Goal: Information Seeking & Learning: Learn about a topic

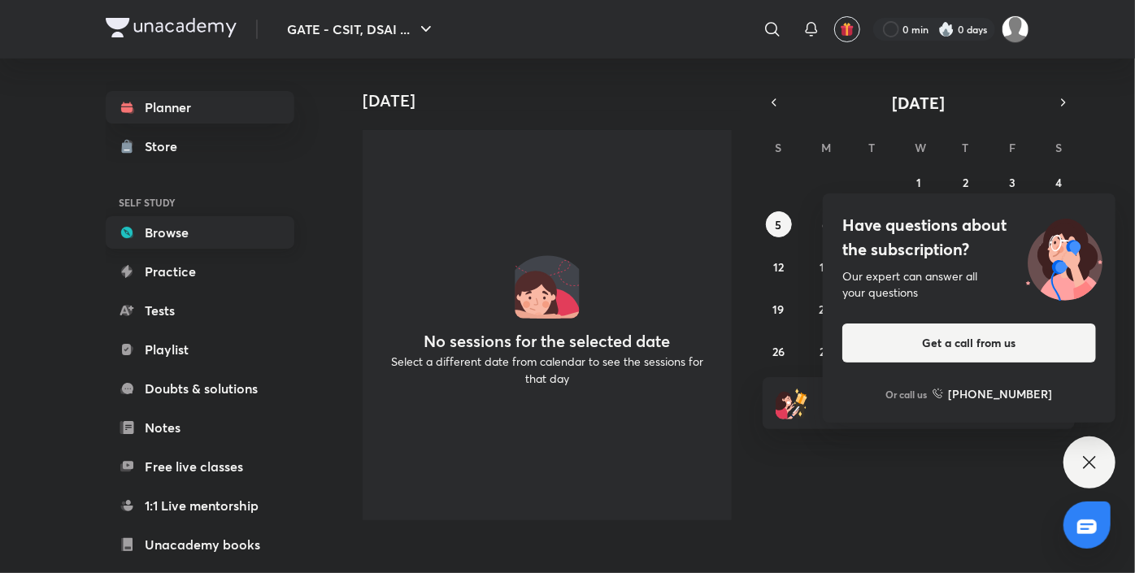
click at [180, 237] on link "Browse" at bounding box center [200, 232] width 189 height 33
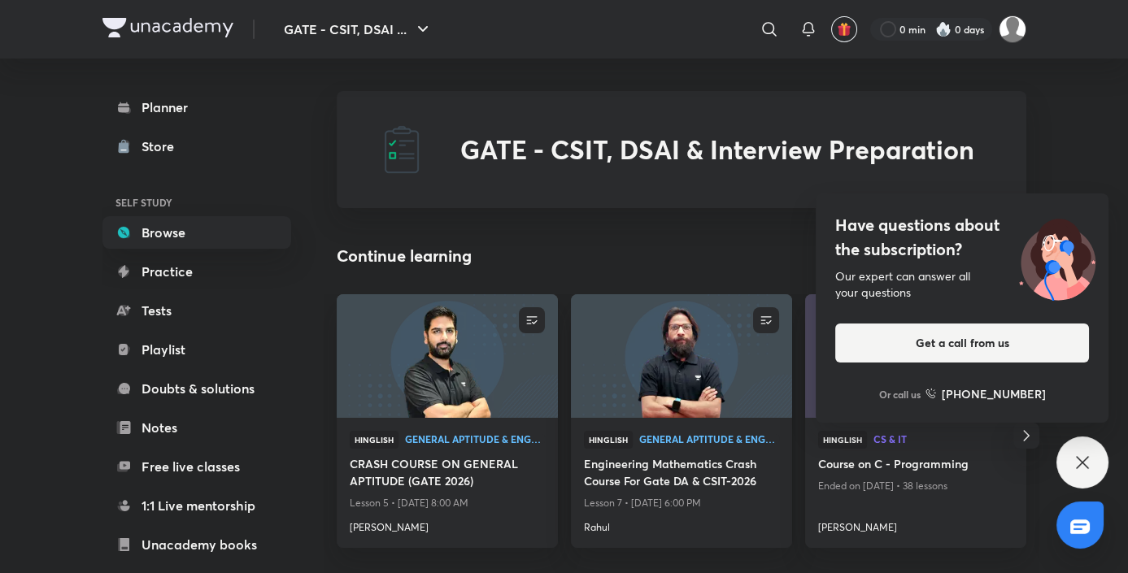
click at [1086, 460] on icon at bounding box center [1082, 463] width 20 height 20
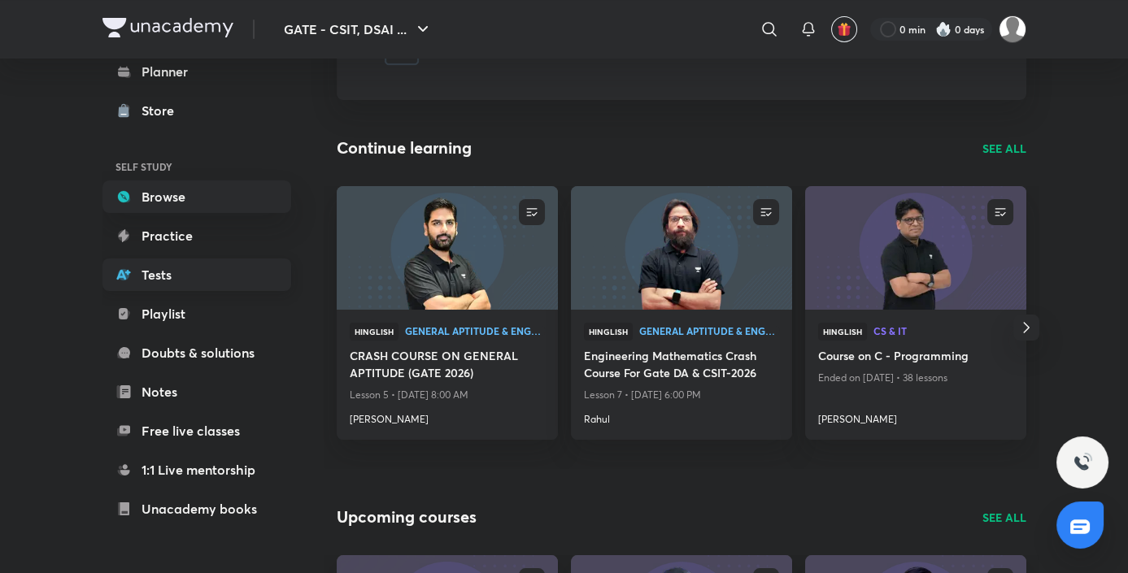
scroll to position [35, 0]
click at [438, 332] on span "General Aptitude & Engg Mathematics" at bounding box center [475, 331] width 140 height 10
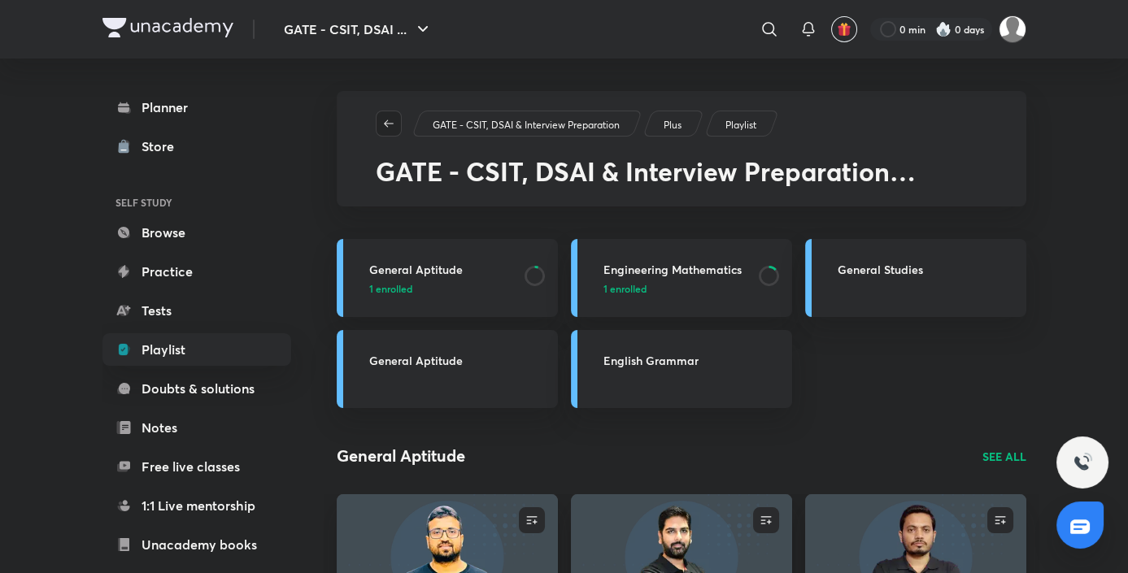
click at [390, 127] on icon "button" at bounding box center [388, 123] width 13 height 13
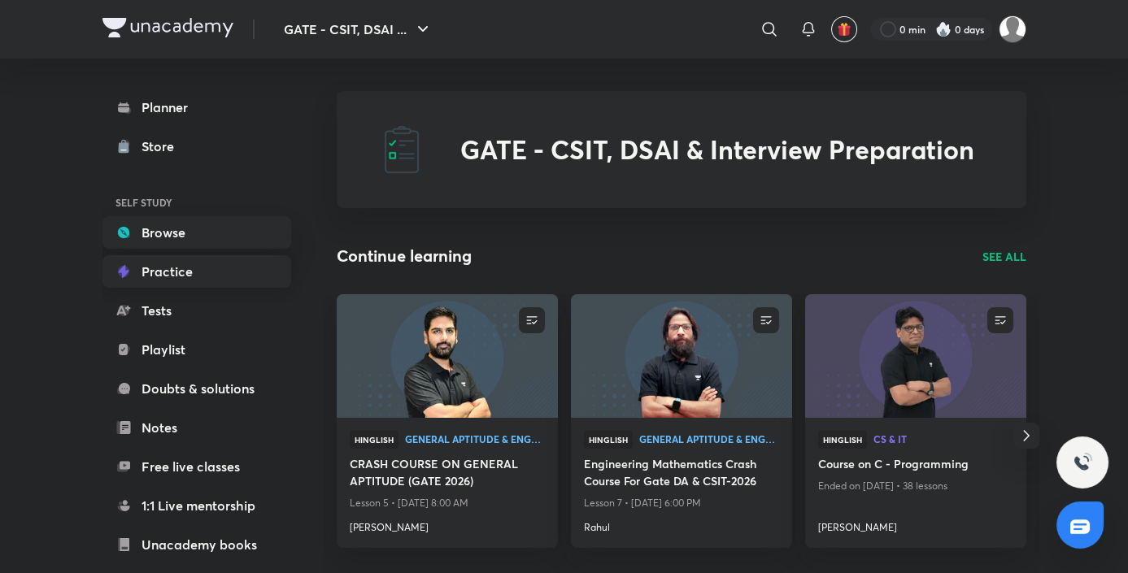
click at [206, 275] on link "Practice" at bounding box center [196, 271] width 189 height 33
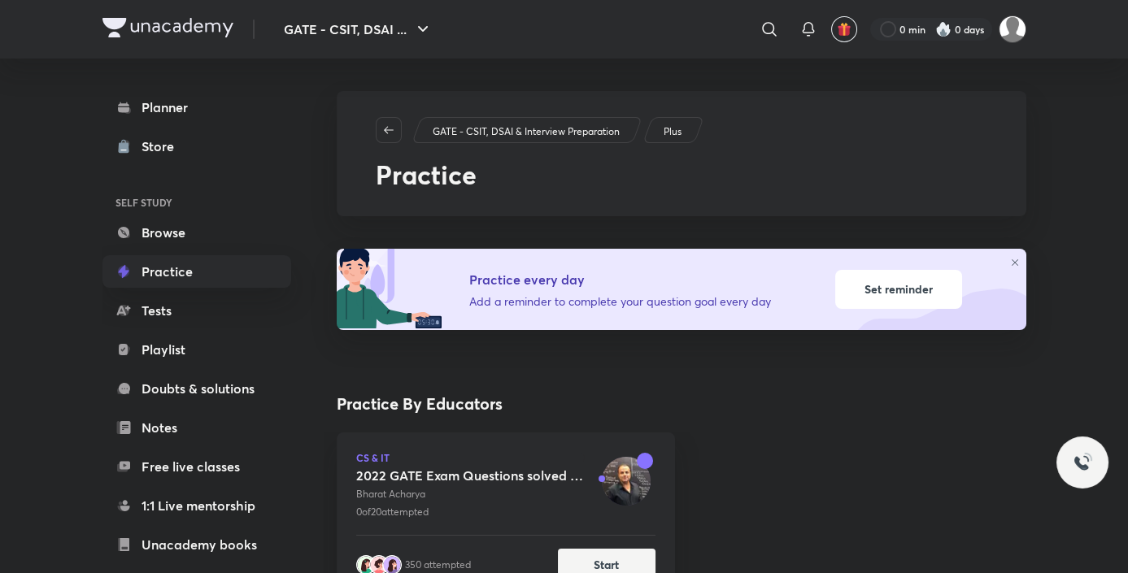
click at [202, 349] on link "Playlist" at bounding box center [196, 349] width 189 height 33
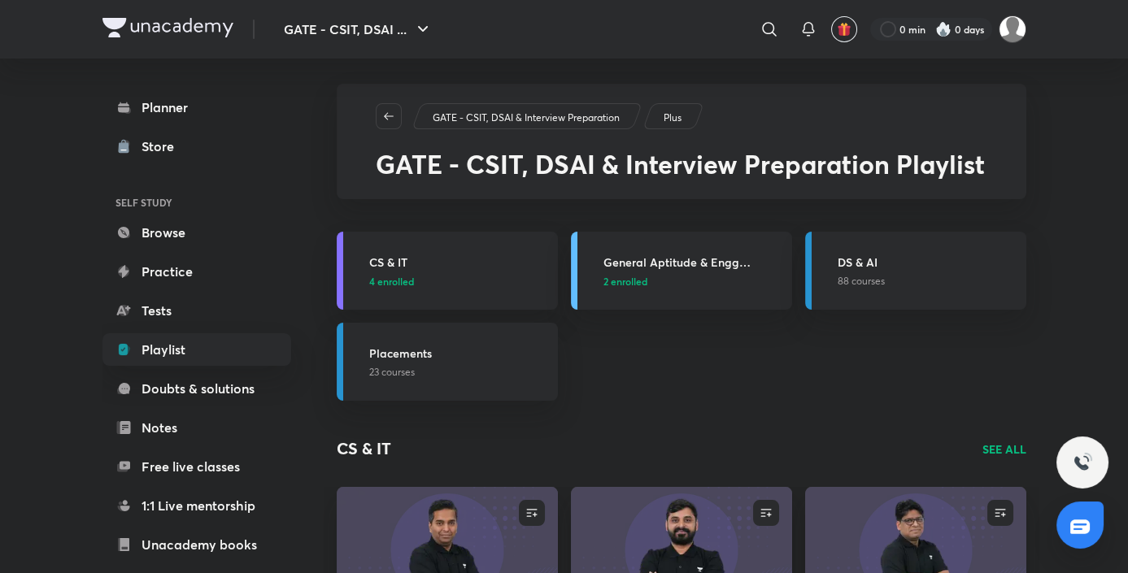
scroll to position [8, 0]
click at [469, 346] on h3 "Placements" at bounding box center [458, 352] width 179 height 17
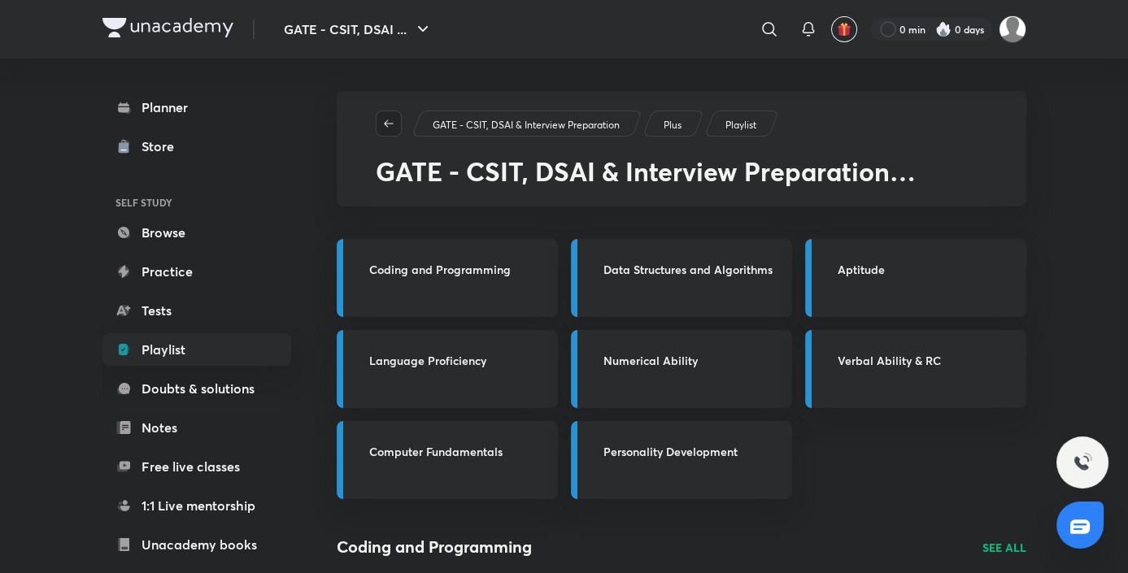
click at [388, 122] on icon "button" at bounding box center [388, 123] width 13 height 13
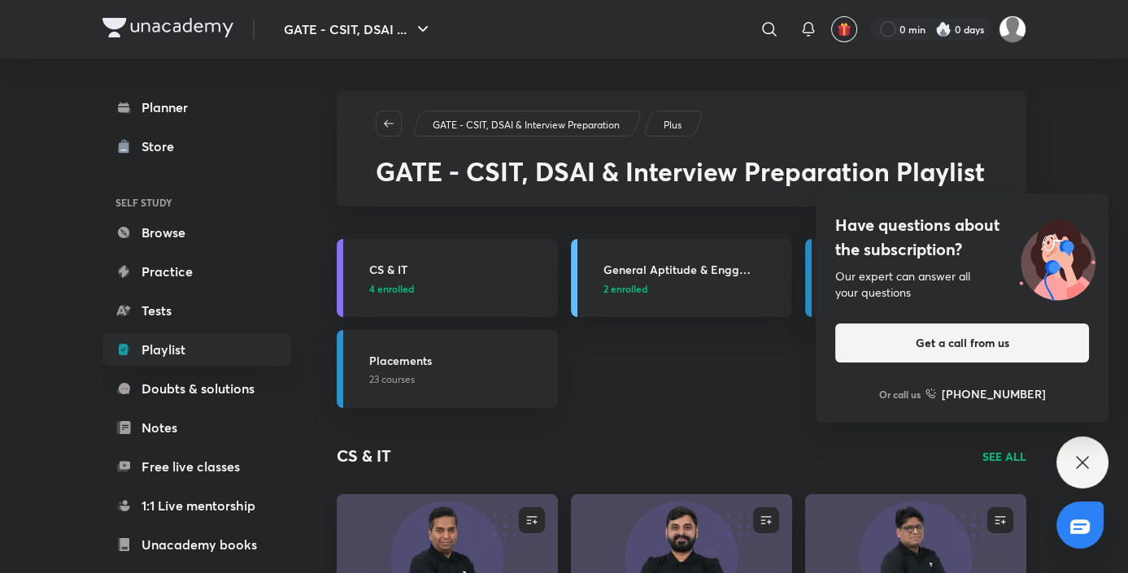
click at [1085, 466] on icon at bounding box center [1082, 462] width 12 height 12
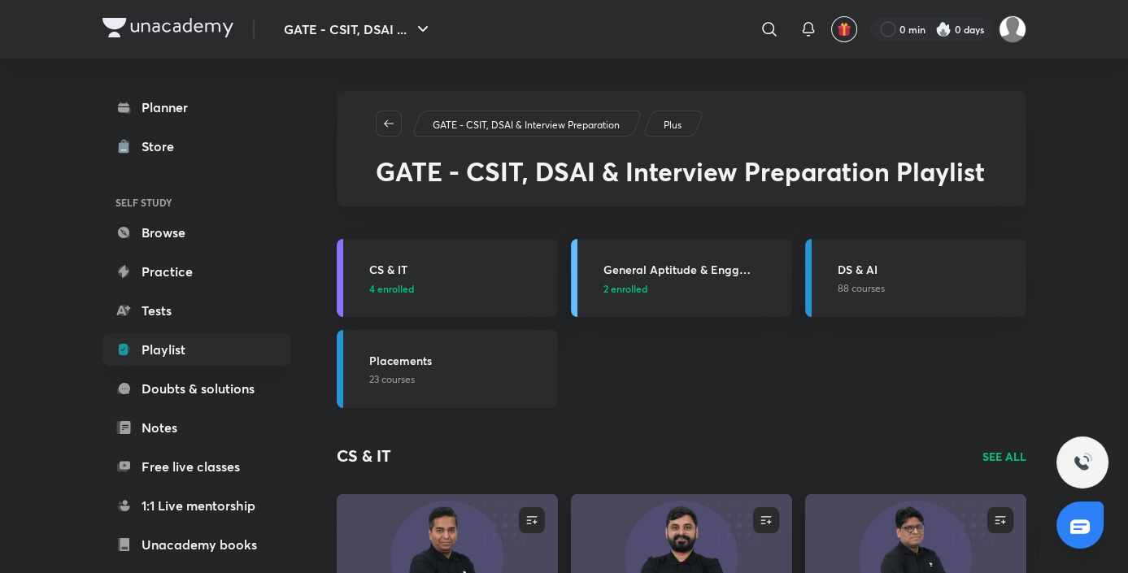
click at [535, 372] on p "23 courses" at bounding box center [458, 379] width 179 height 15
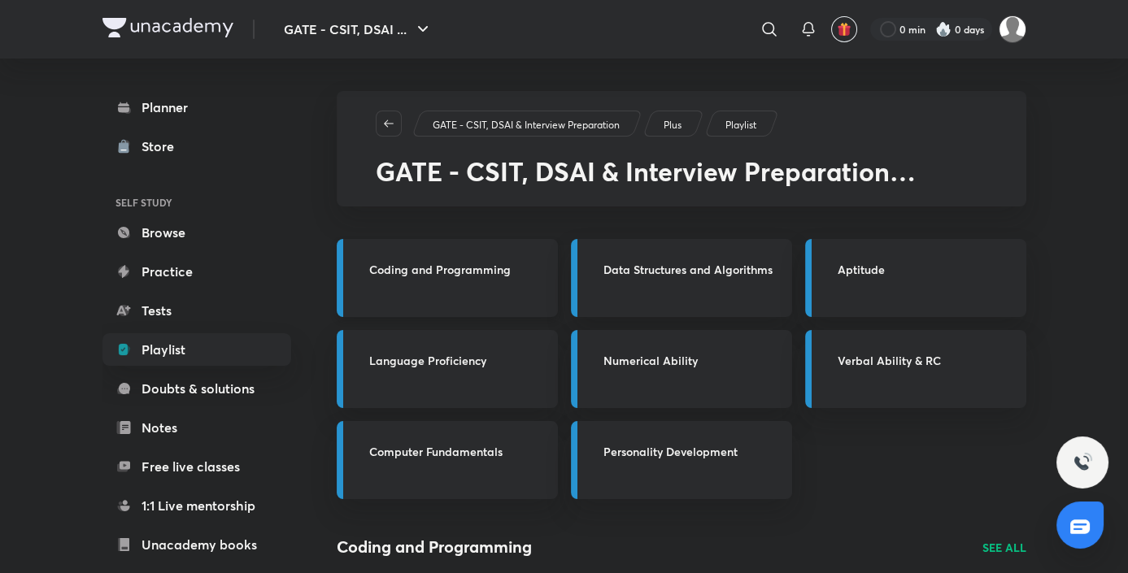
click at [489, 292] on p at bounding box center [458, 288] width 179 height 15
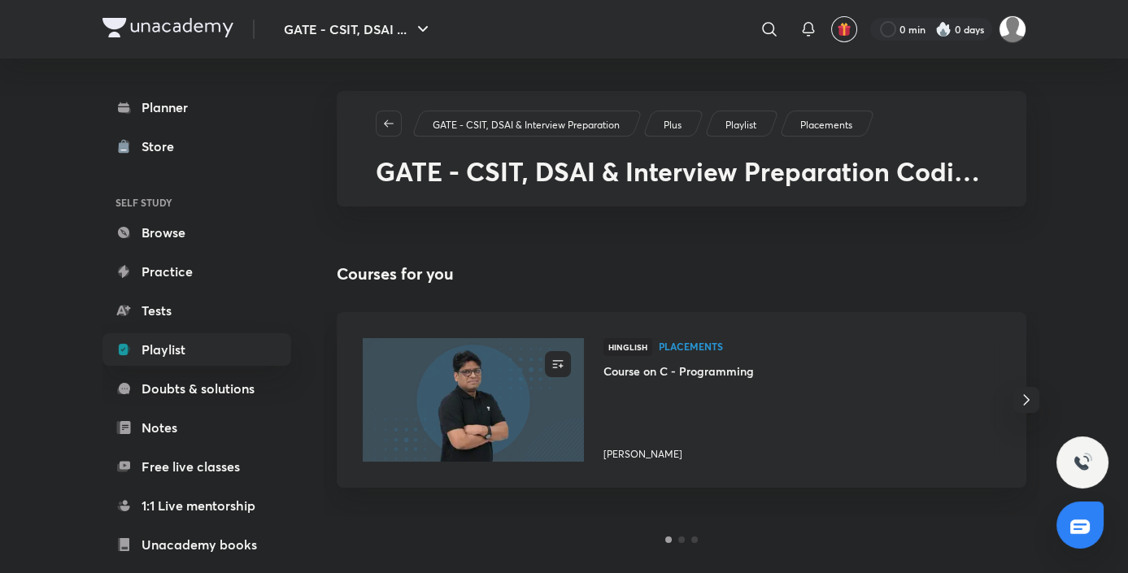
click at [1023, 396] on icon "button" at bounding box center [1026, 400] width 6 height 11
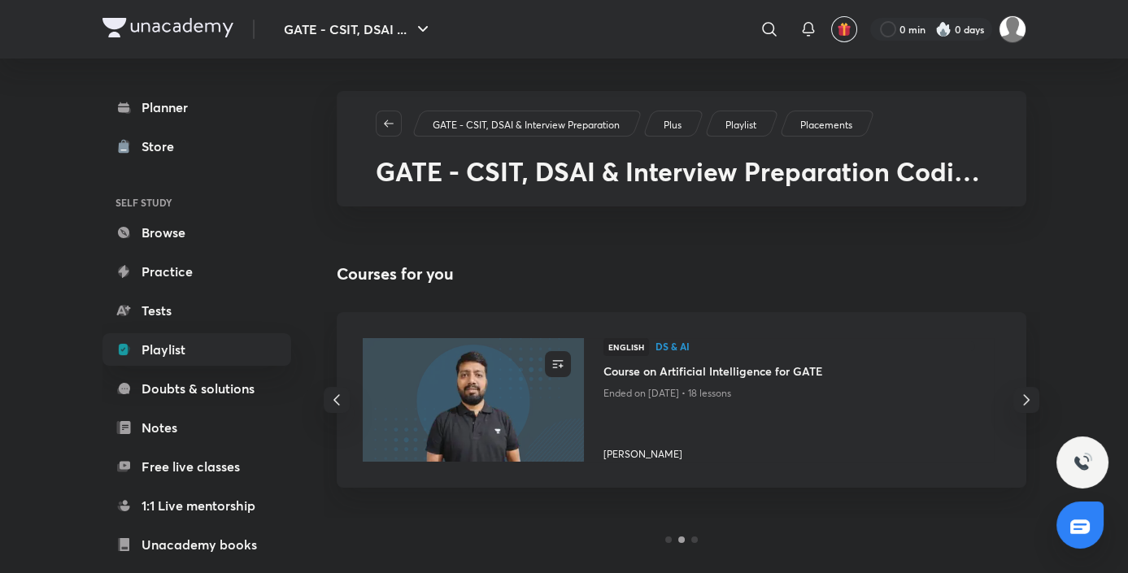
click at [1023, 396] on icon "button" at bounding box center [1026, 400] width 6 height 11
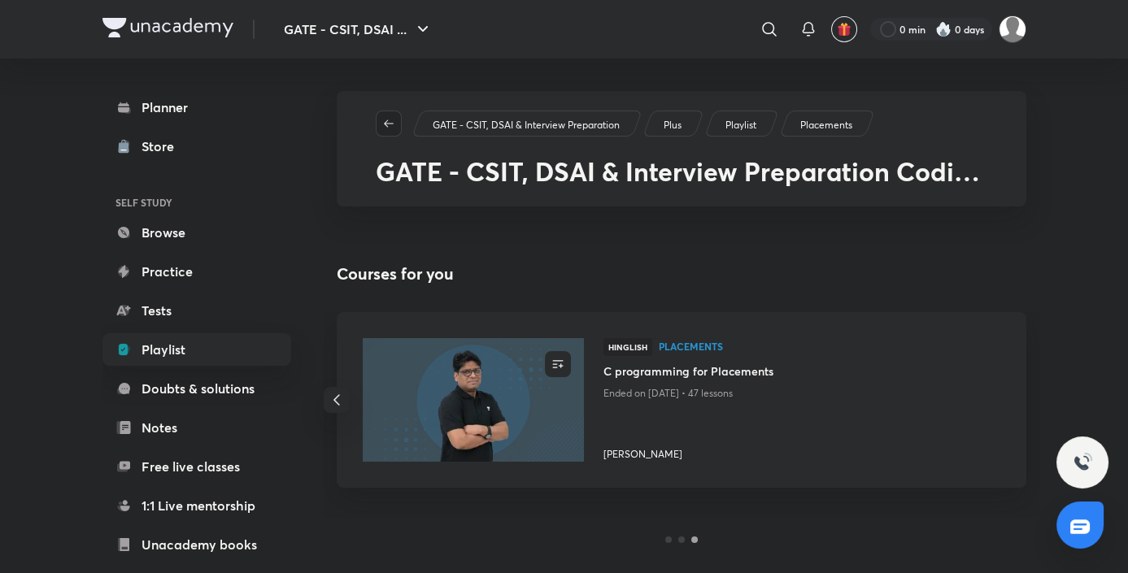
click at [382, 128] on icon "button" at bounding box center [388, 123] width 13 height 13
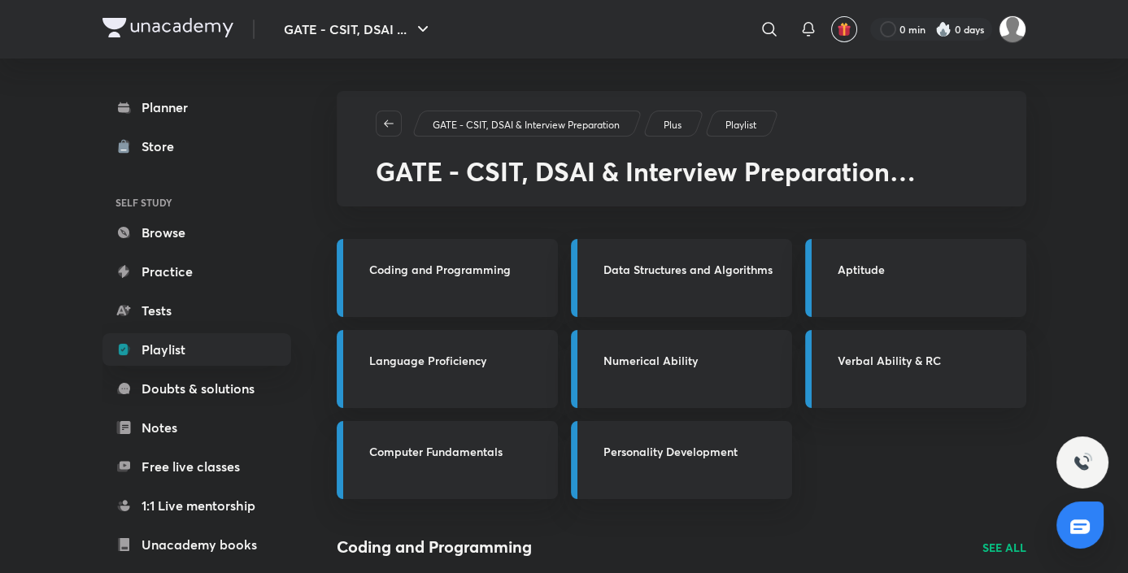
click at [382, 128] on icon "button" at bounding box center [388, 123] width 13 height 13
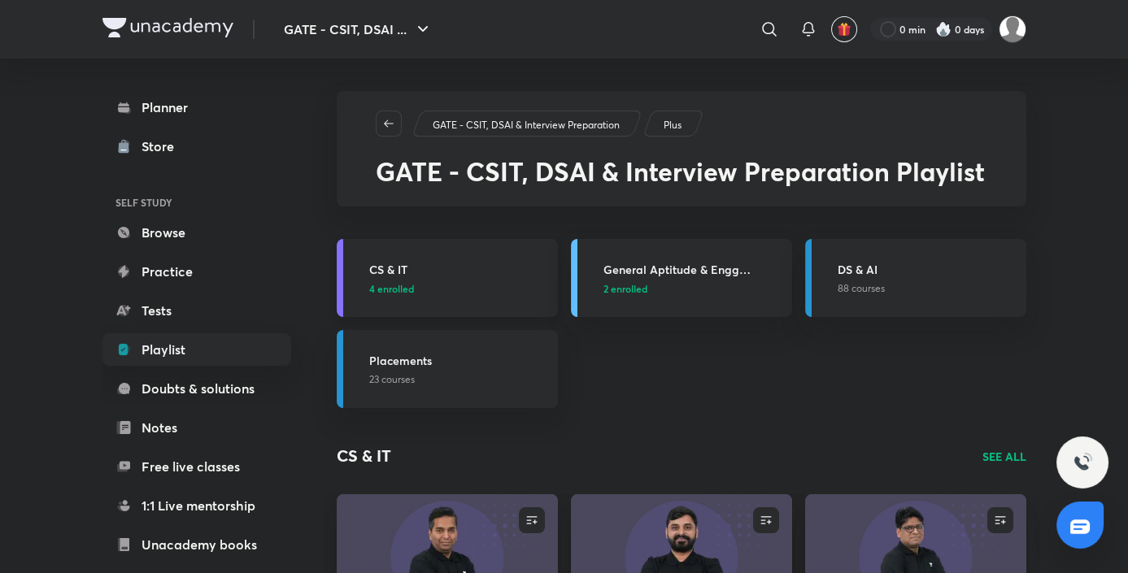
click at [450, 259] on link "CS & IT 4 enrolled" at bounding box center [447, 278] width 221 height 78
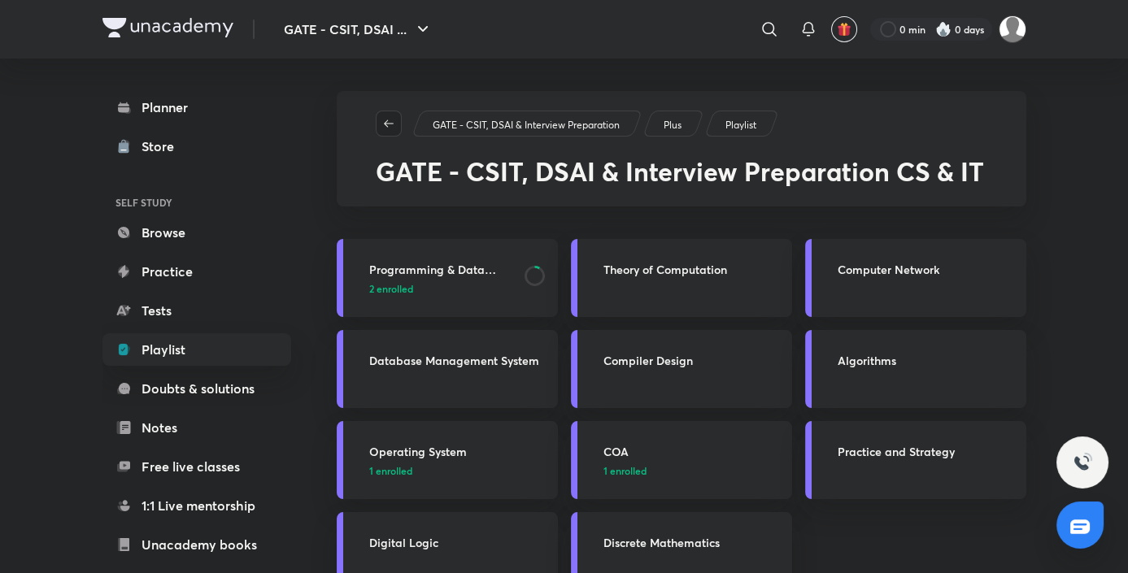
click at [390, 124] on icon "button" at bounding box center [388, 123] width 13 height 13
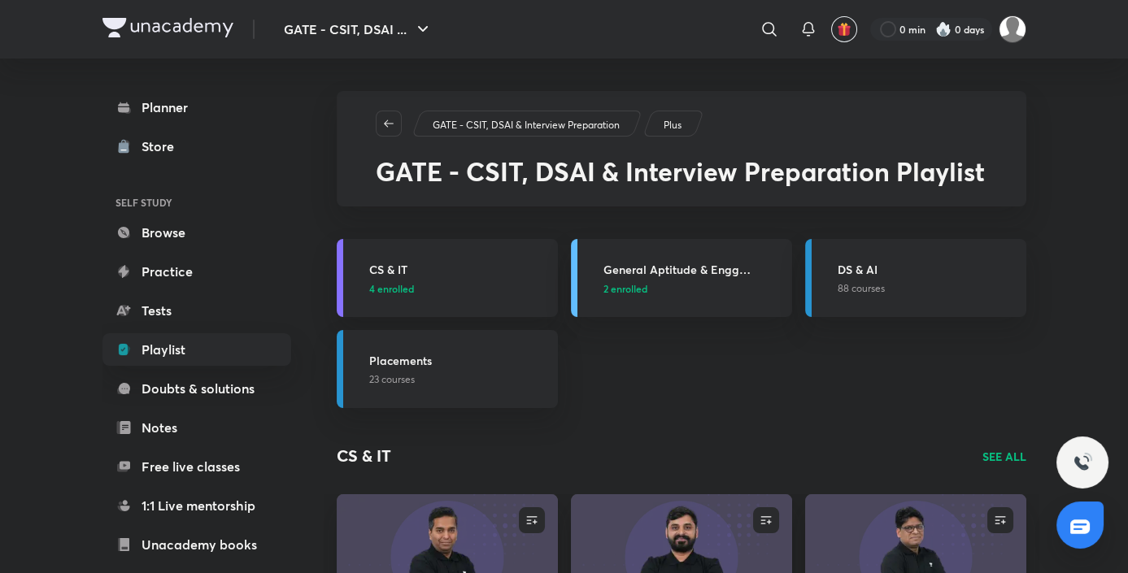
click at [390, 124] on icon "button" at bounding box center [388, 123] width 13 height 13
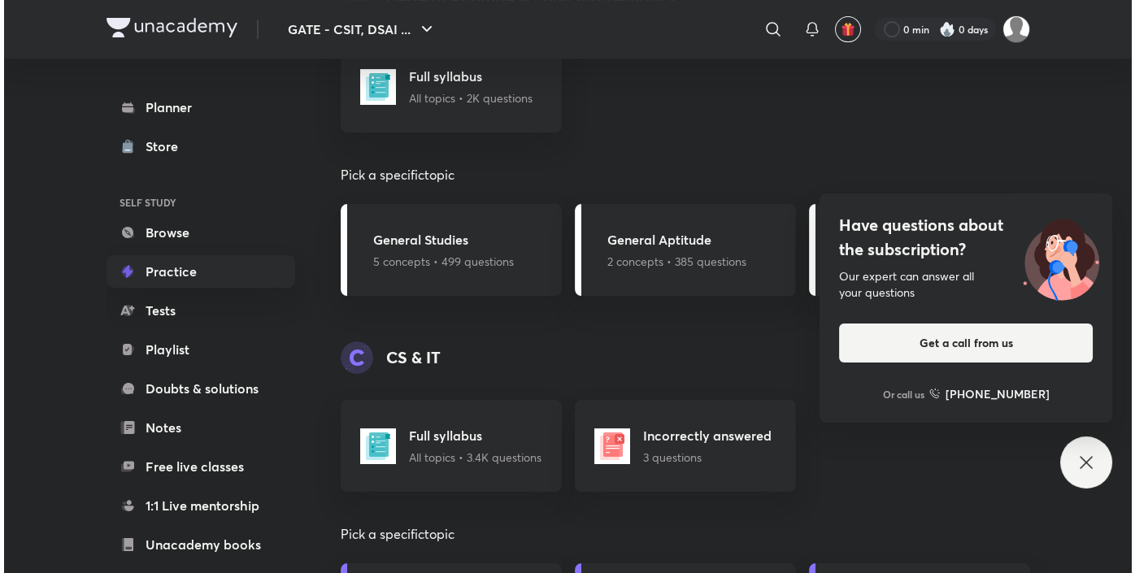
scroll to position [774, 0]
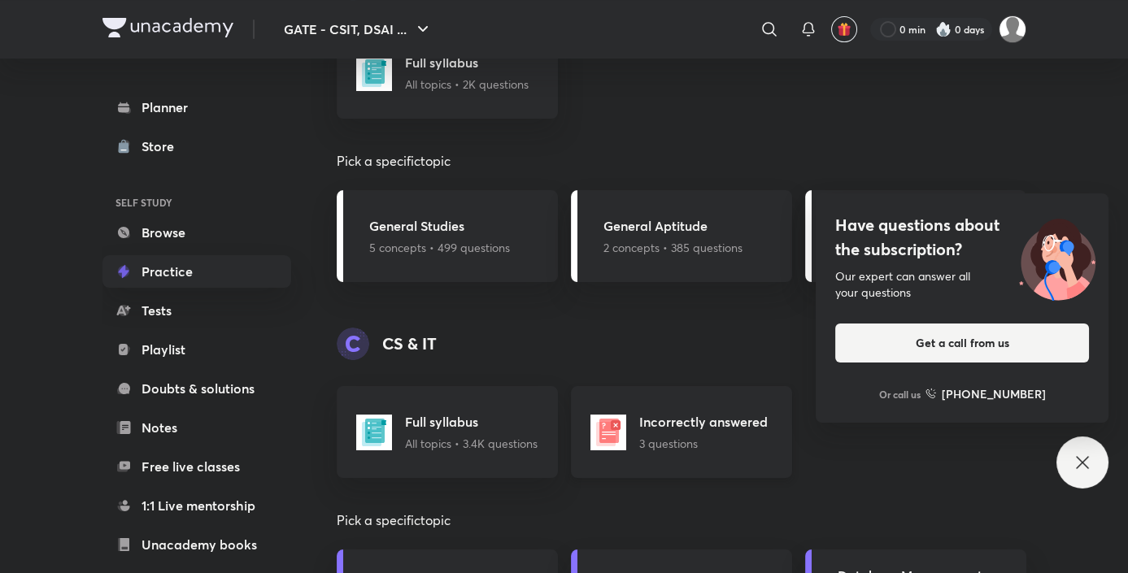
click at [626, 433] on div "Incorrectly answered 3 questions" at bounding box center [681, 432] width 221 height 92
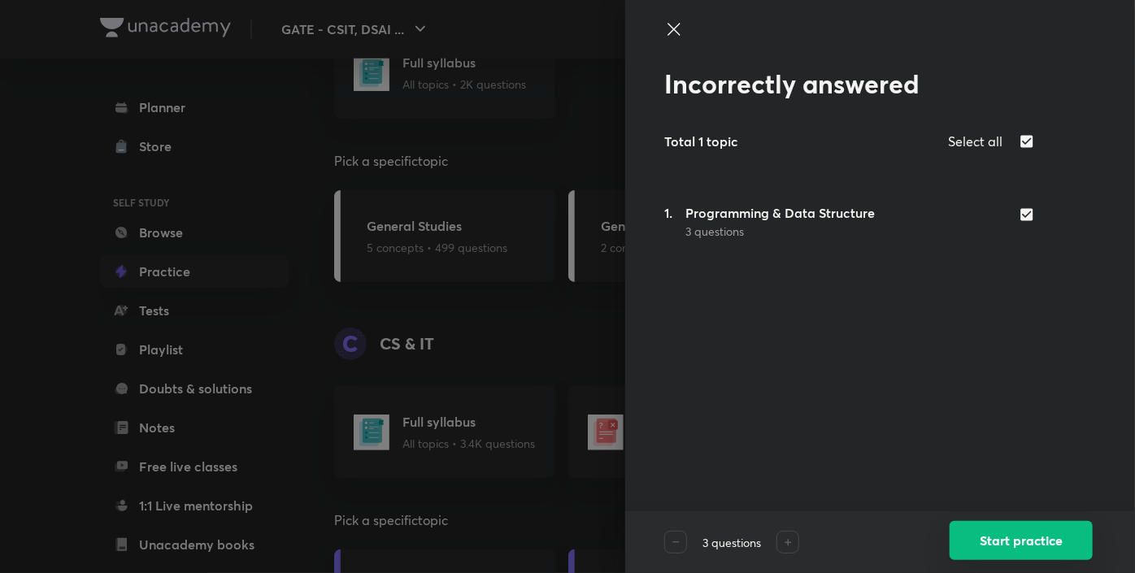
click at [972, 536] on button "Start practice" at bounding box center [1021, 540] width 143 height 39
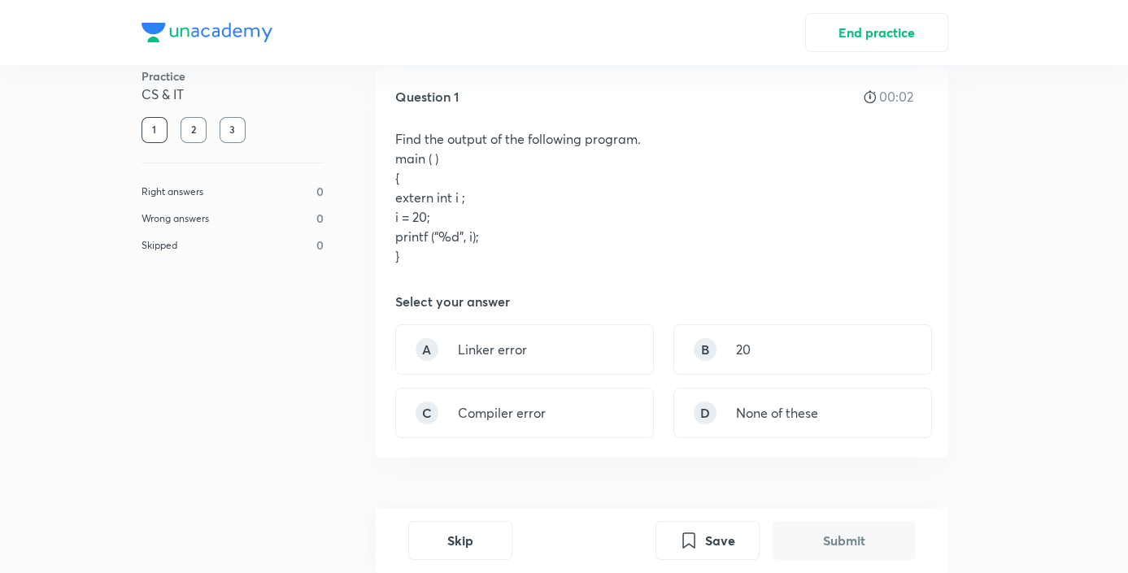
scroll to position [31, 0]
click at [741, 354] on p "20" at bounding box center [743, 349] width 15 height 20
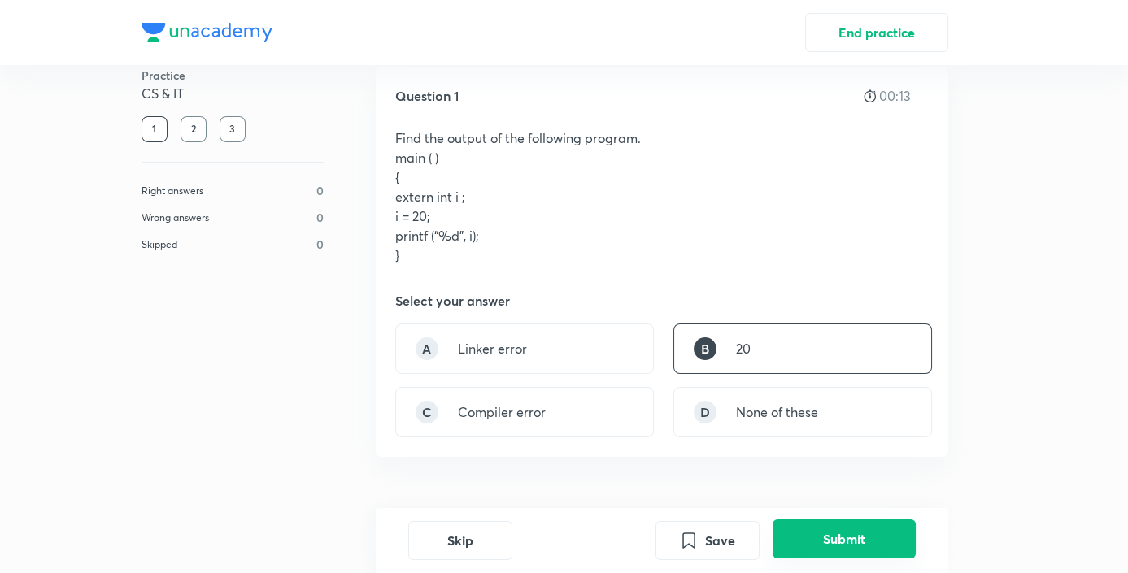
click at [817, 542] on button "Submit" at bounding box center [843, 538] width 143 height 39
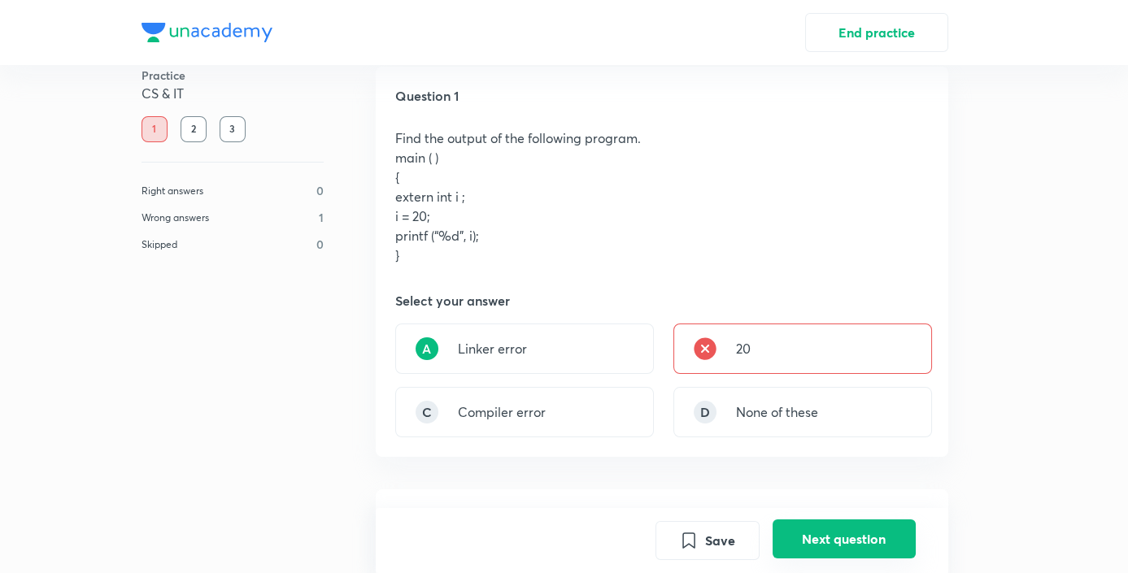
scroll to position [485, 0]
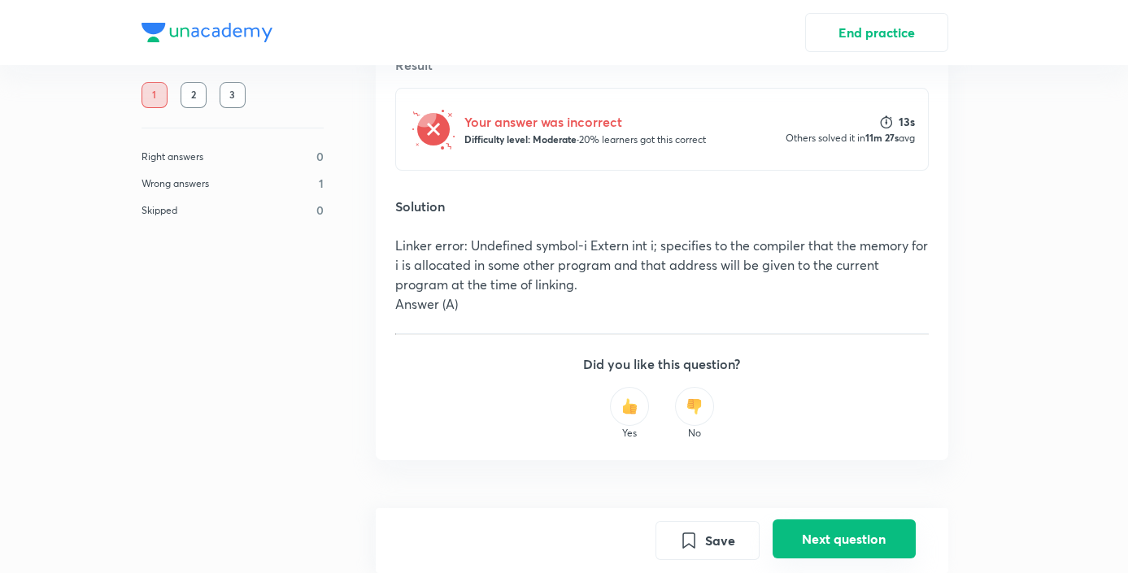
click at [811, 533] on button "Next question" at bounding box center [843, 538] width 143 height 39
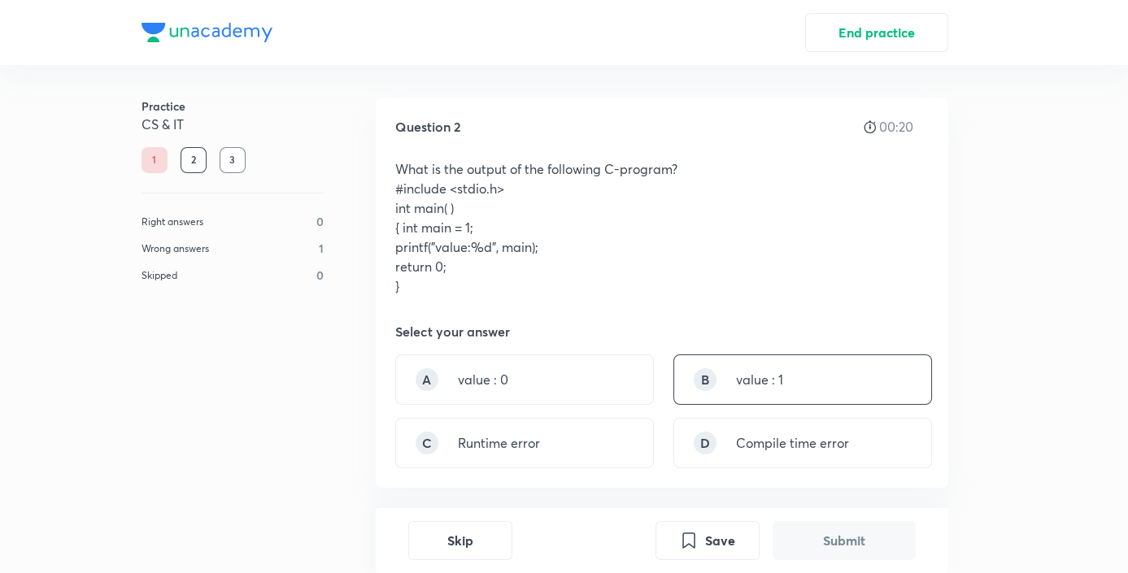
click at [787, 379] on div "B value : 1" at bounding box center [802, 379] width 259 height 50
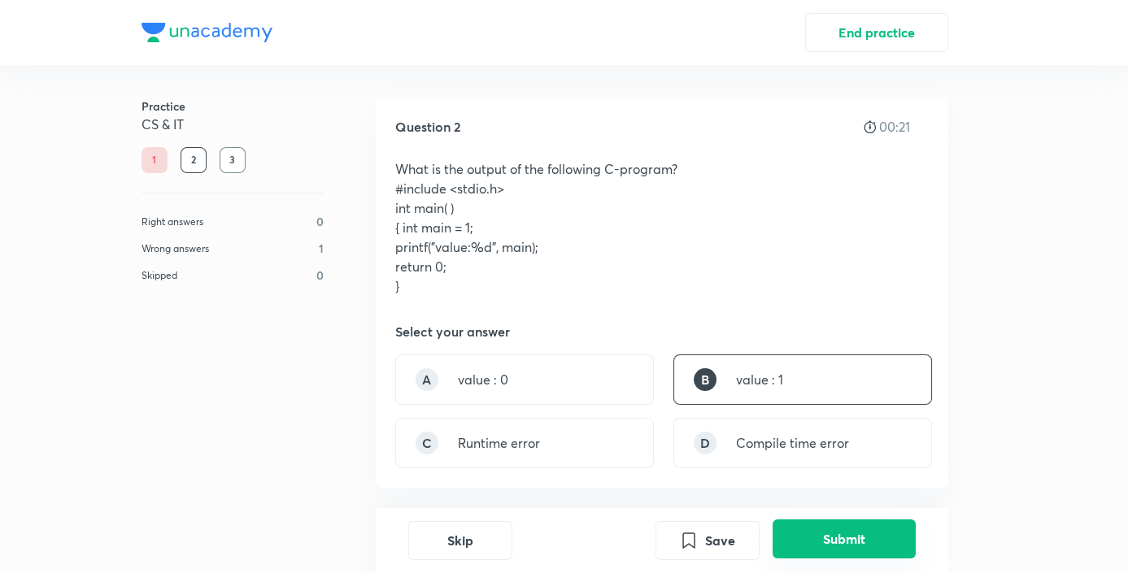
click at [826, 529] on button "Submit" at bounding box center [843, 538] width 143 height 39
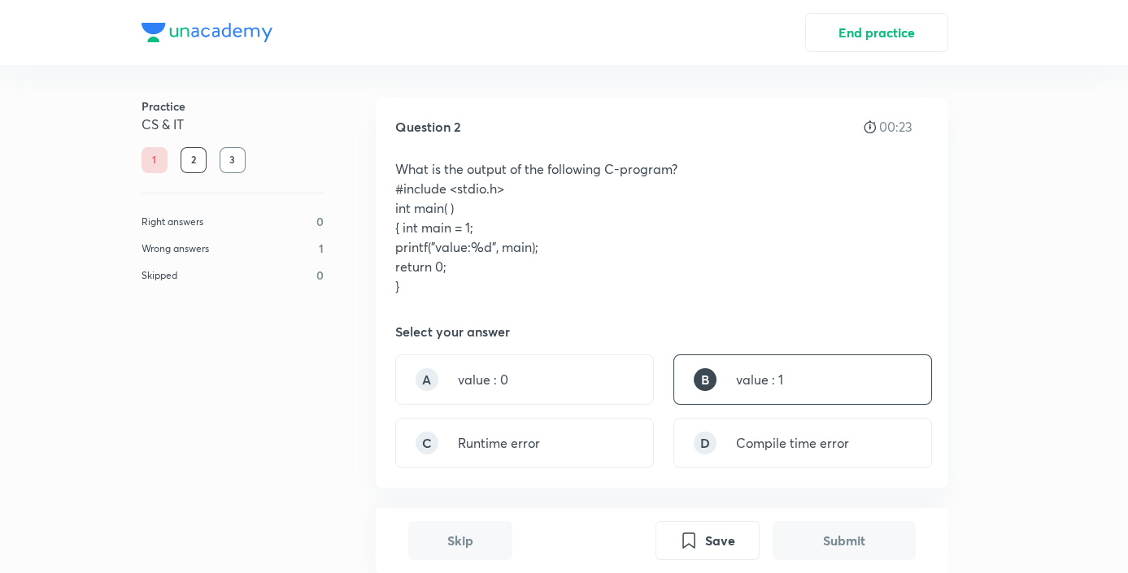
scroll to position [485, 0]
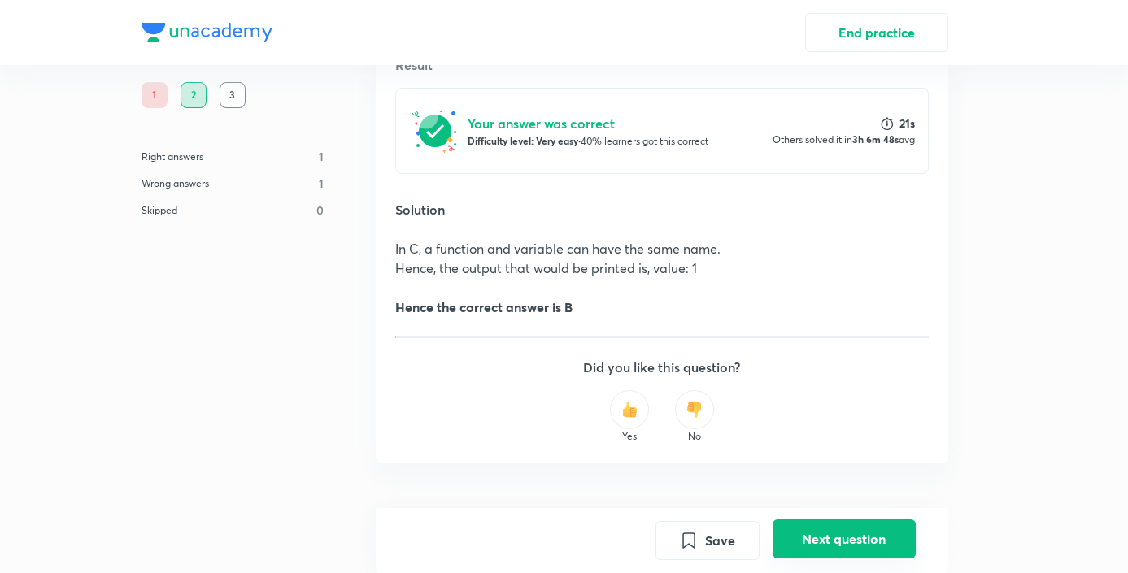
click at [826, 529] on button "Next question" at bounding box center [843, 538] width 143 height 39
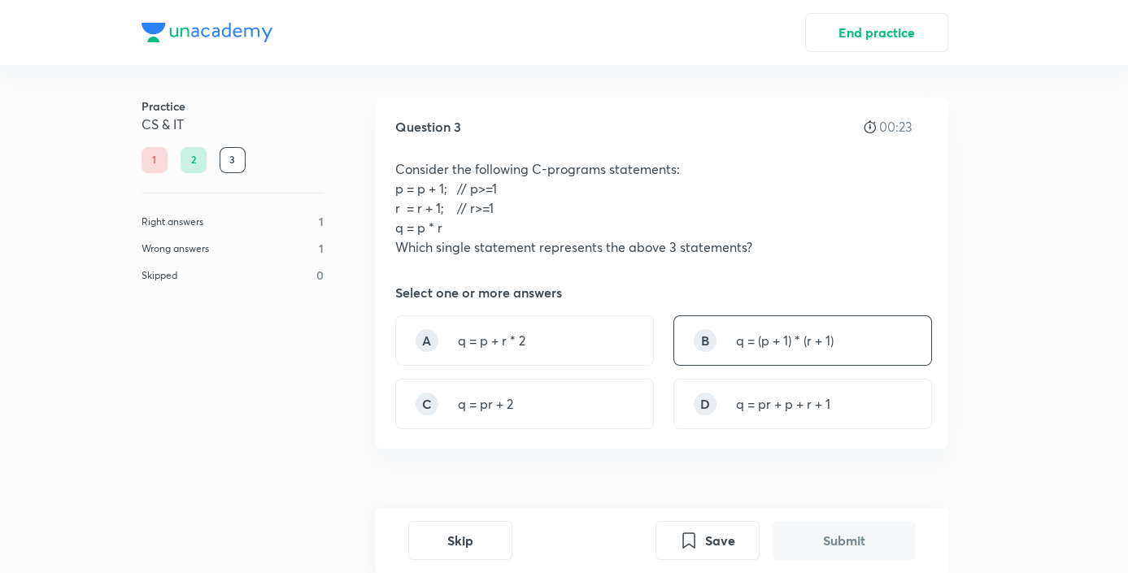
click at [756, 341] on p "q = (p + 1) * (r + 1)" at bounding box center [785, 341] width 98 height 20
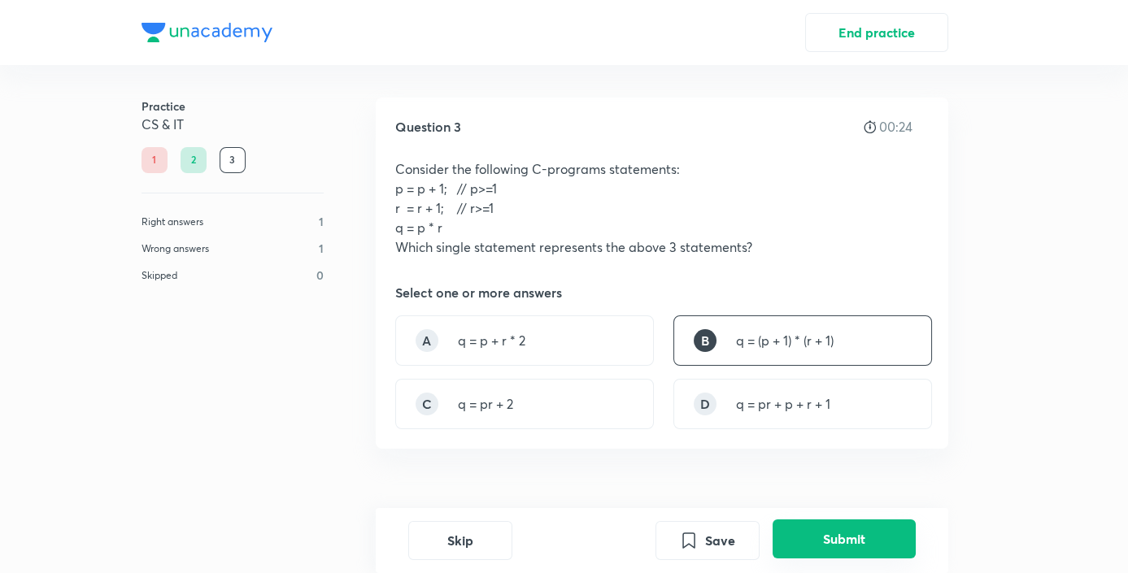
click at [841, 549] on button "Submit" at bounding box center [843, 538] width 143 height 39
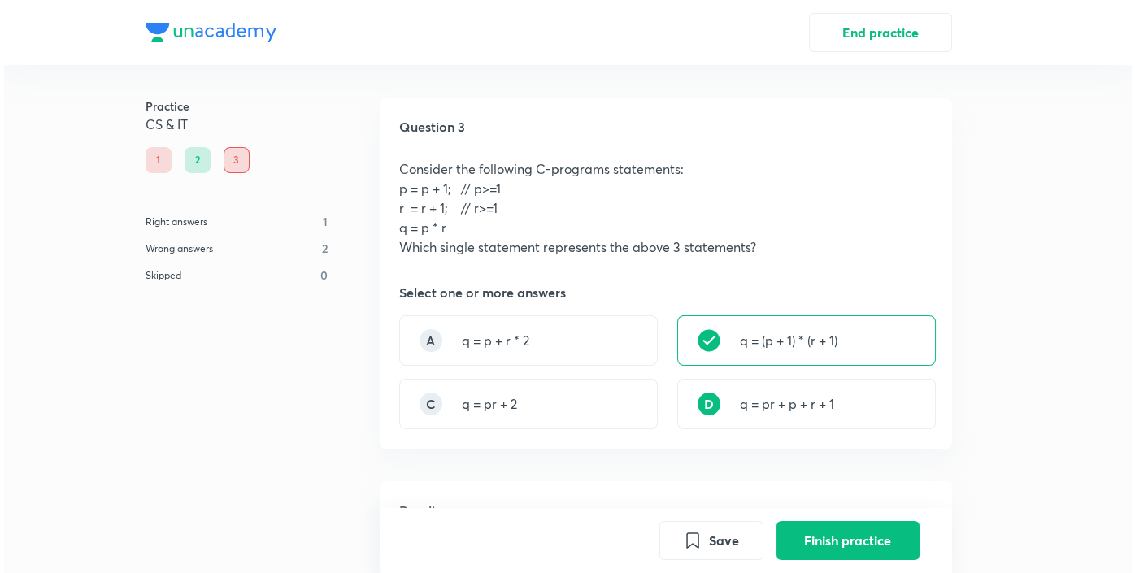
scroll to position [480, 0]
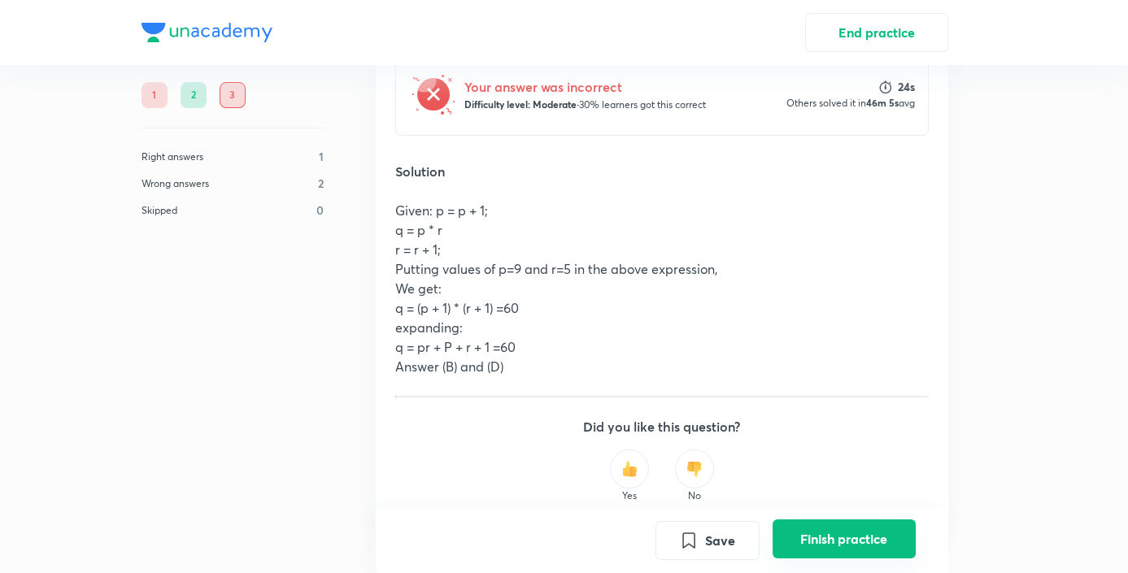
click at [811, 537] on button "Finish practice" at bounding box center [843, 538] width 143 height 39
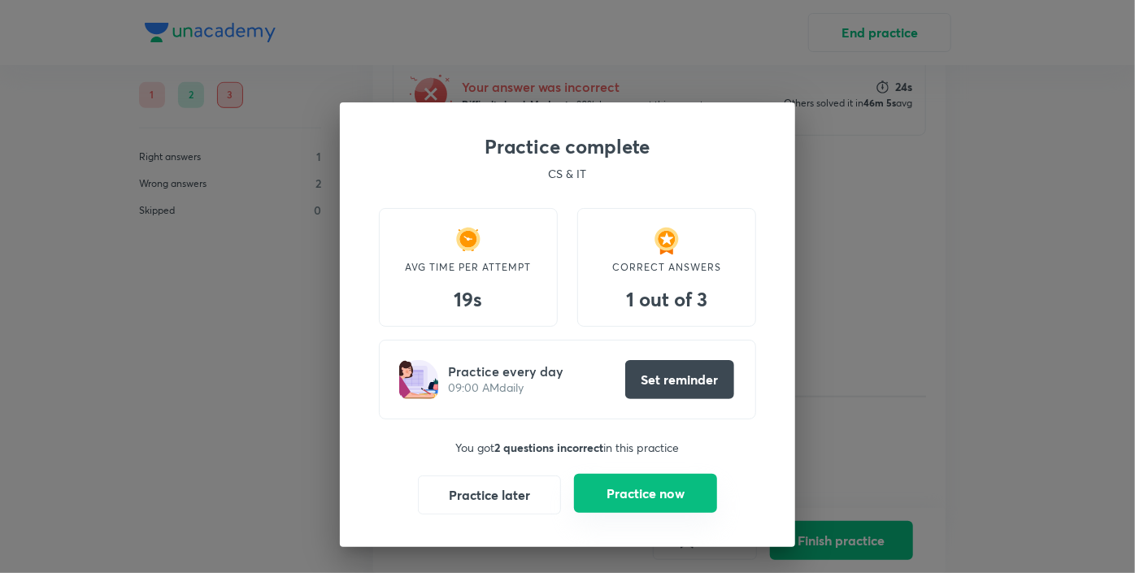
click at [615, 493] on button "Practice now" at bounding box center [645, 493] width 143 height 39
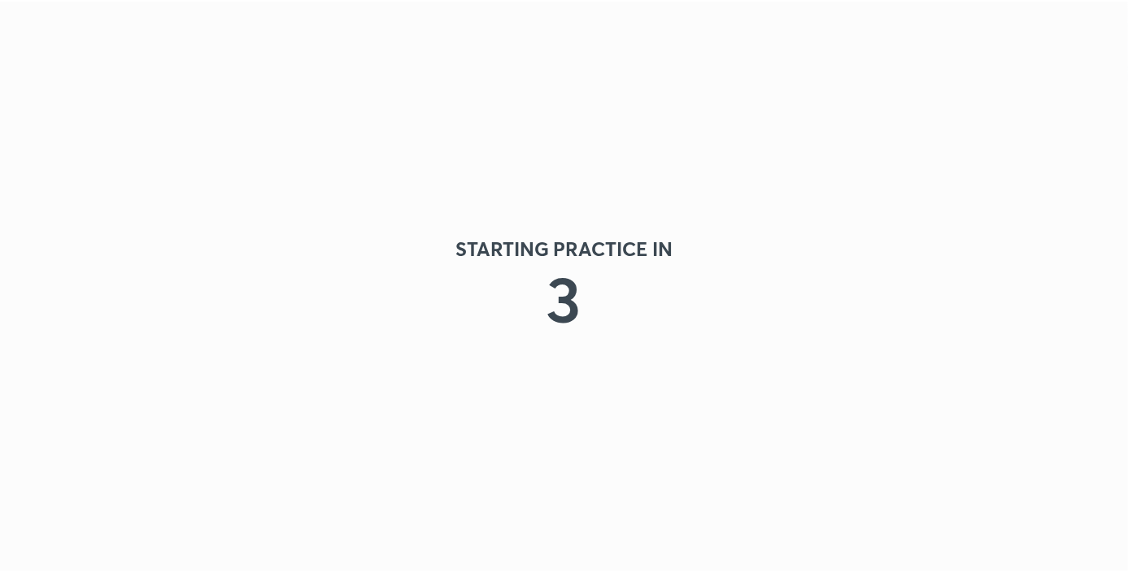
scroll to position [0, 0]
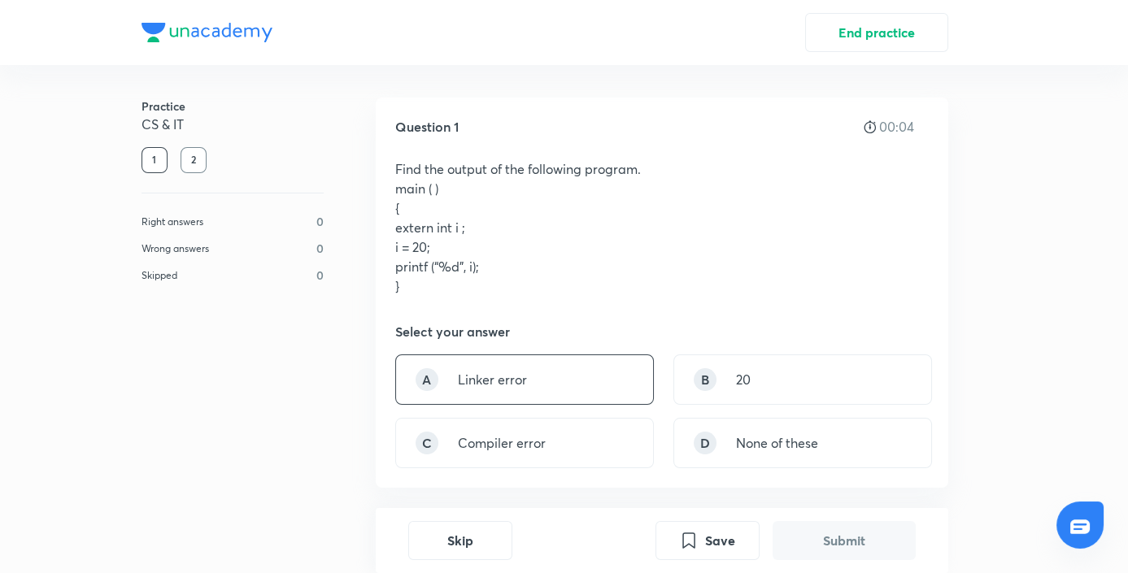
click at [550, 386] on div "A Linker error" at bounding box center [524, 379] width 259 height 50
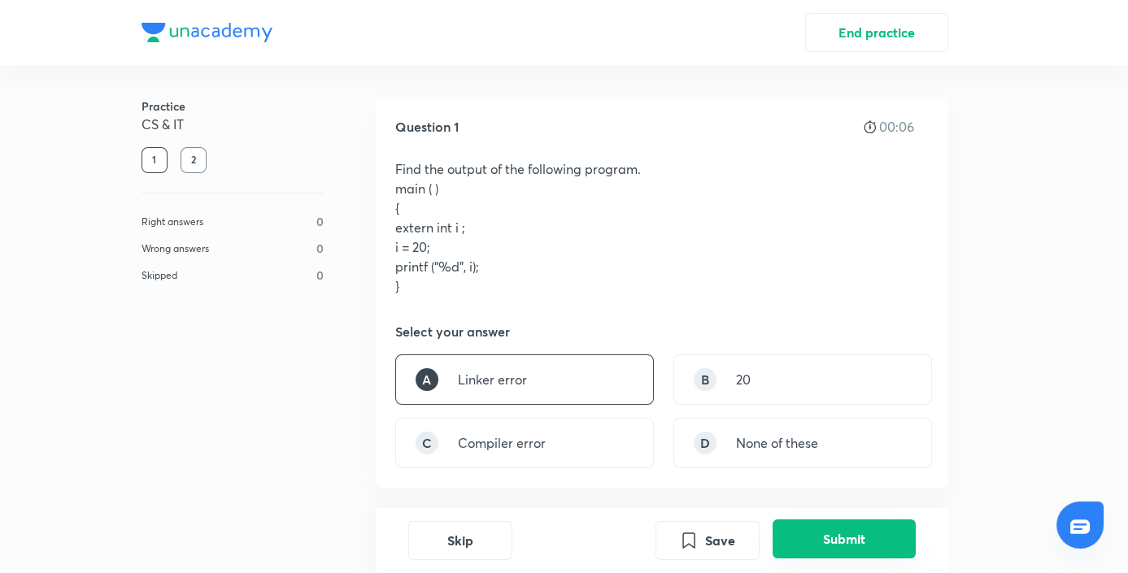
click at [812, 544] on button "Submit" at bounding box center [843, 538] width 143 height 39
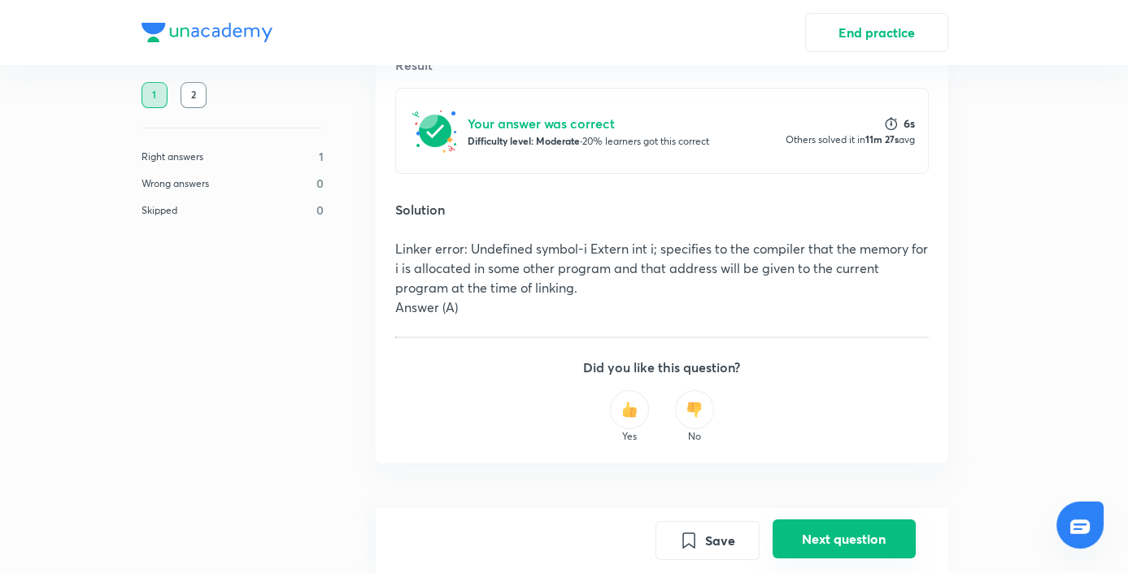
click at [831, 543] on button "Next question" at bounding box center [843, 538] width 143 height 39
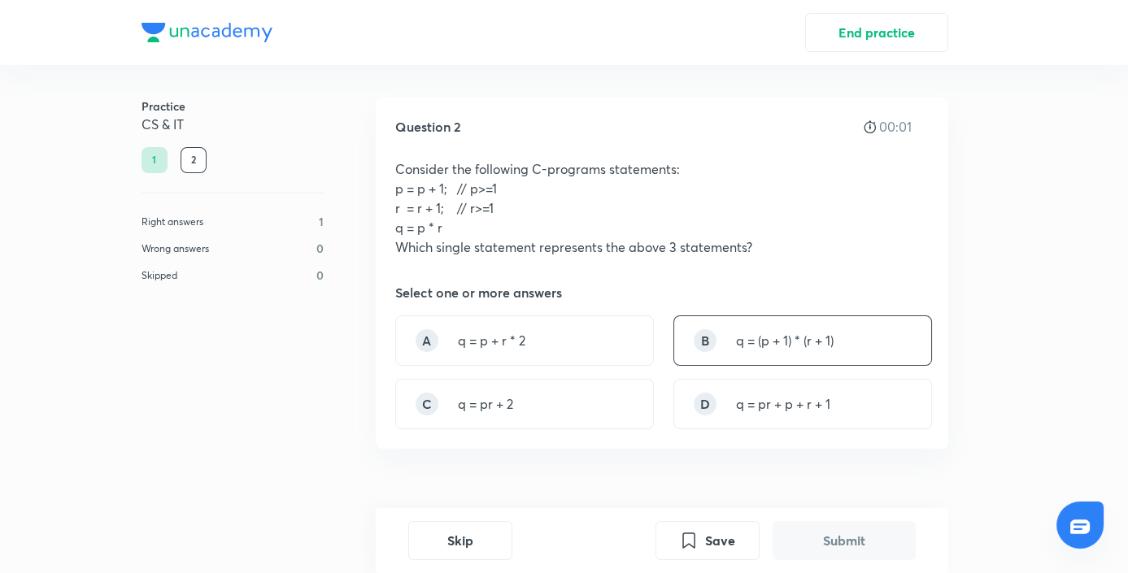
click at [675, 350] on div "B q = (p + 1) * (r + 1)" at bounding box center [802, 340] width 259 height 50
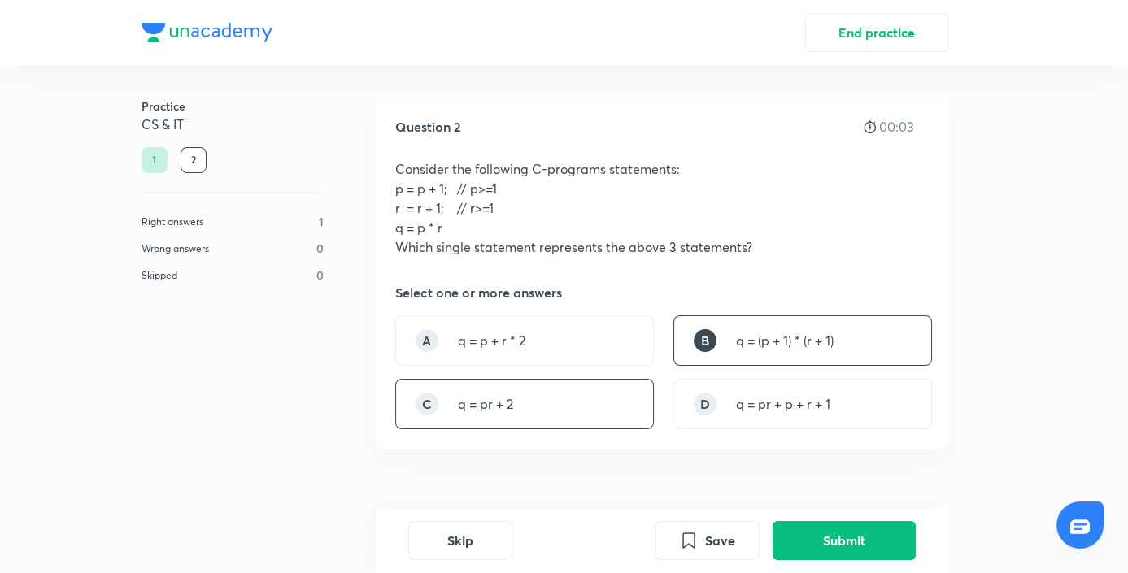
click at [588, 412] on div "C q = pr + 2" at bounding box center [524, 404] width 259 height 50
click at [728, 404] on div "D q = pr + p + r + 1" at bounding box center [802, 404] width 259 height 50
click at [717, 393] on div "D q = pr + p + r + 1" at bounding box center [802, 404] width 259 height 50
click at [799, 545] on button "Submit" at bounding box center [843, 538] width 143 height 39
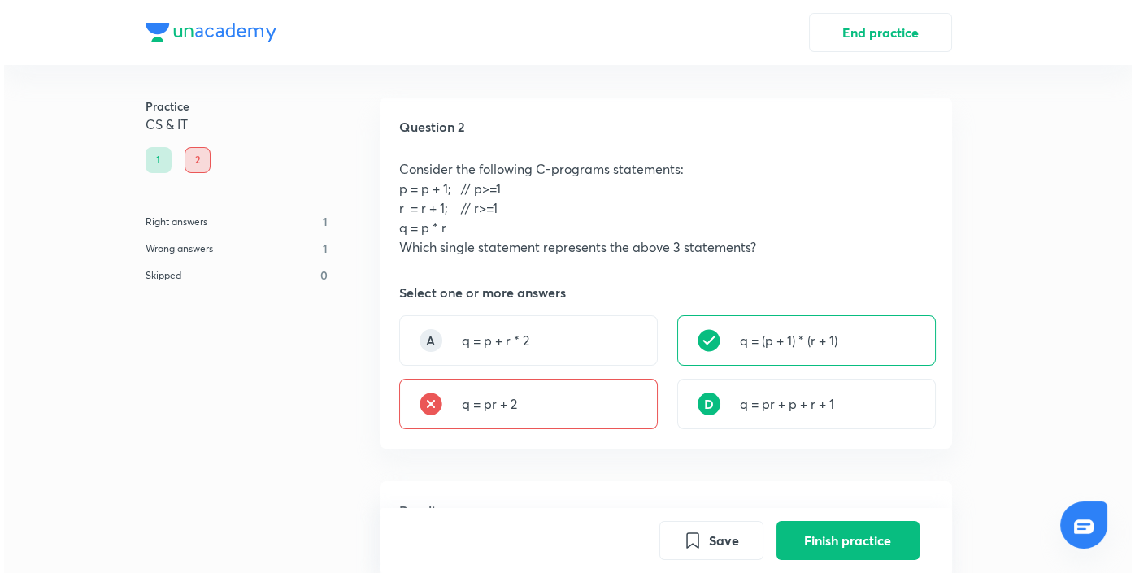
scroll to position [480, 0]
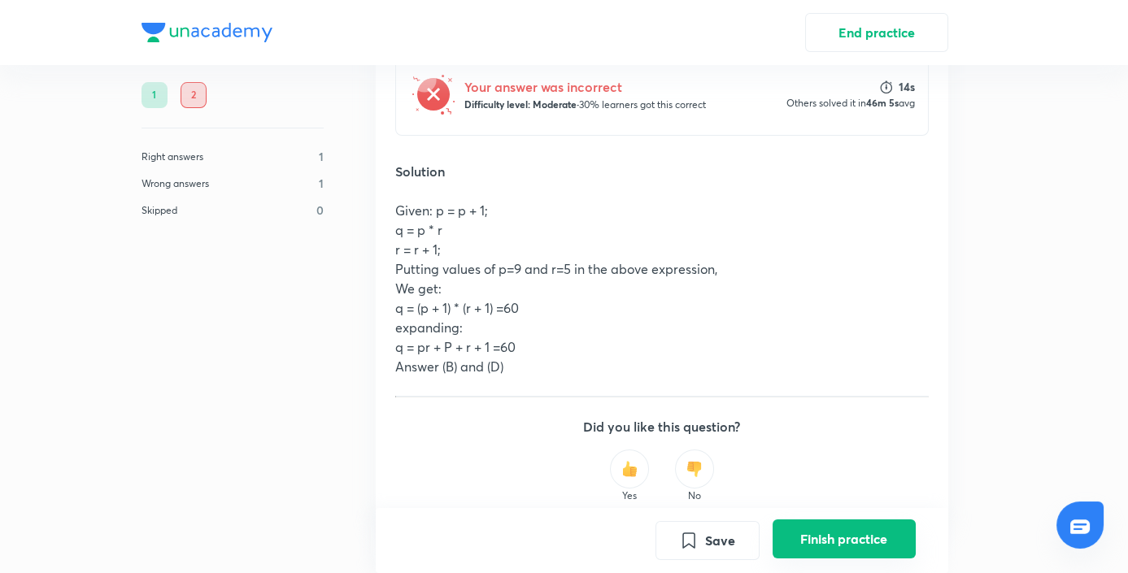
click at [811, 541] on button "Finish practice" at bounding box center [843, 538] width 143 height 39
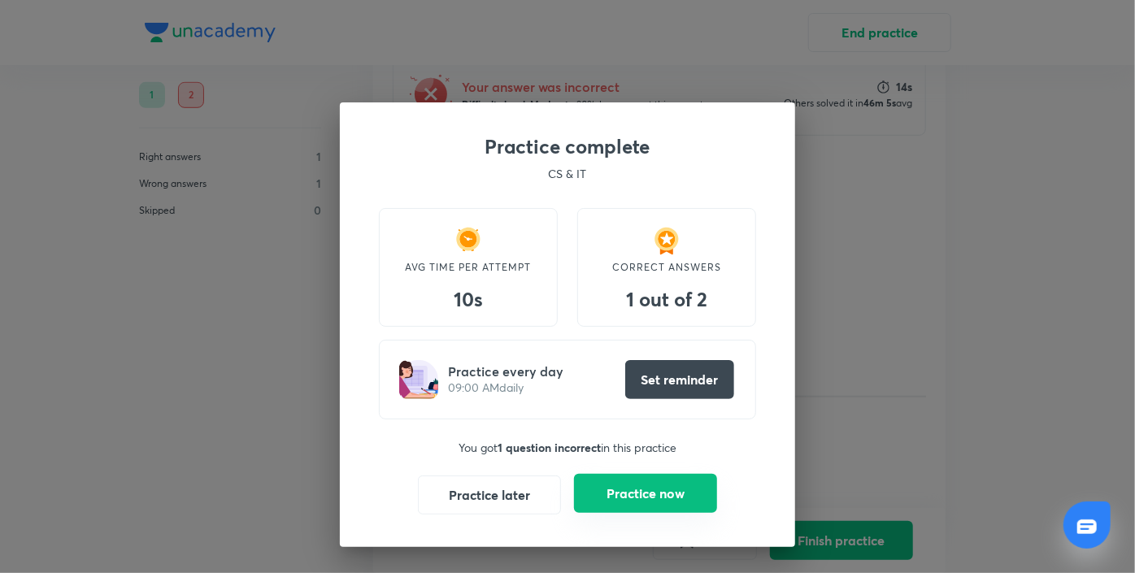
click at [641, 480] on button "Practice now" at bounding box center [645, 493] width 143 height 39
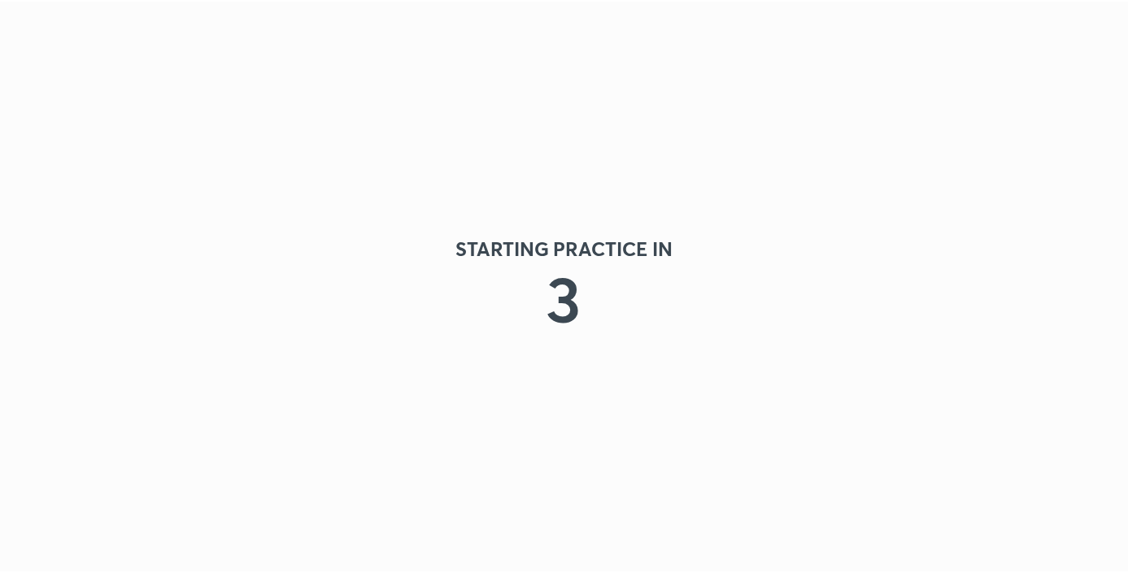
scroll to position [0, 0]
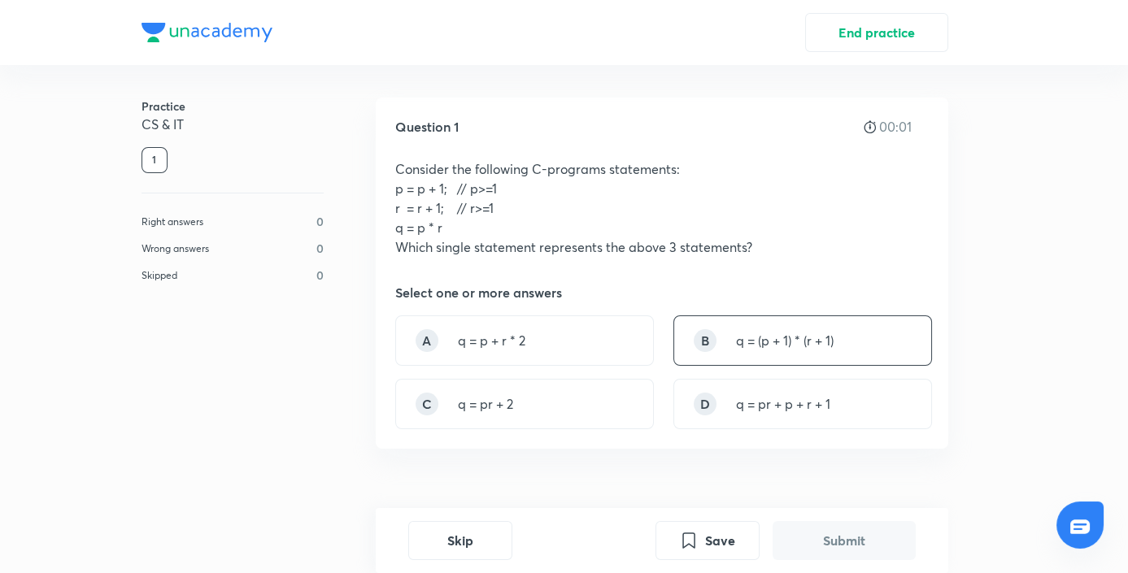
click at [773, 333] on p "q = (p + 1) * (r + 1)" at bounding box center [785, 341] width 98 height 20
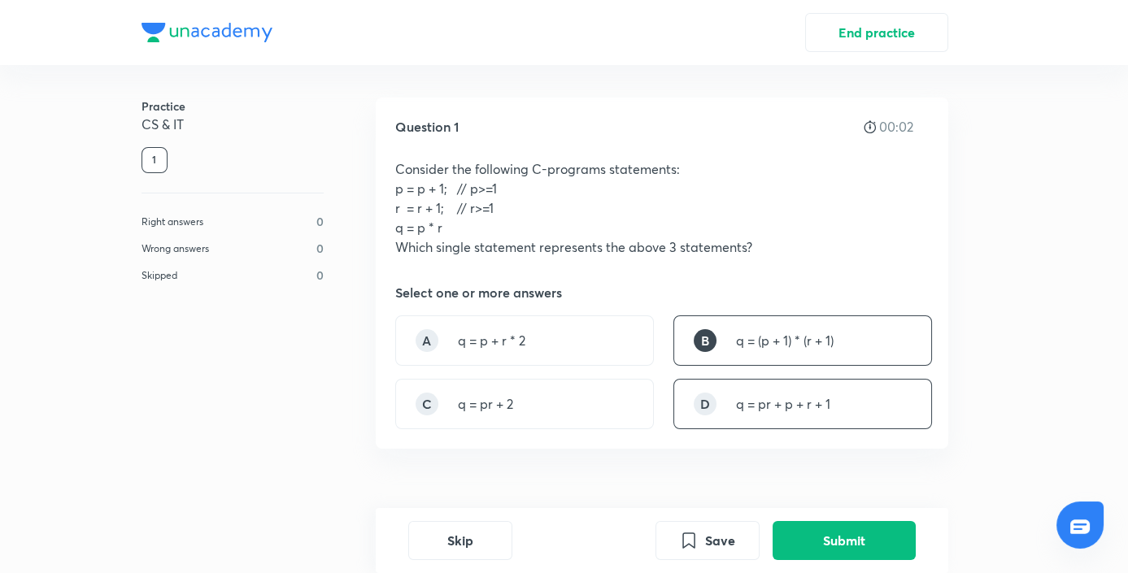
click at [780, 399] on p "q = pr + p + r + 1" at bounding box center [783, 404] width 94 height 20
click at [837, 533] on button "Submit" at bounding box center [843, 538] width 143 height 39
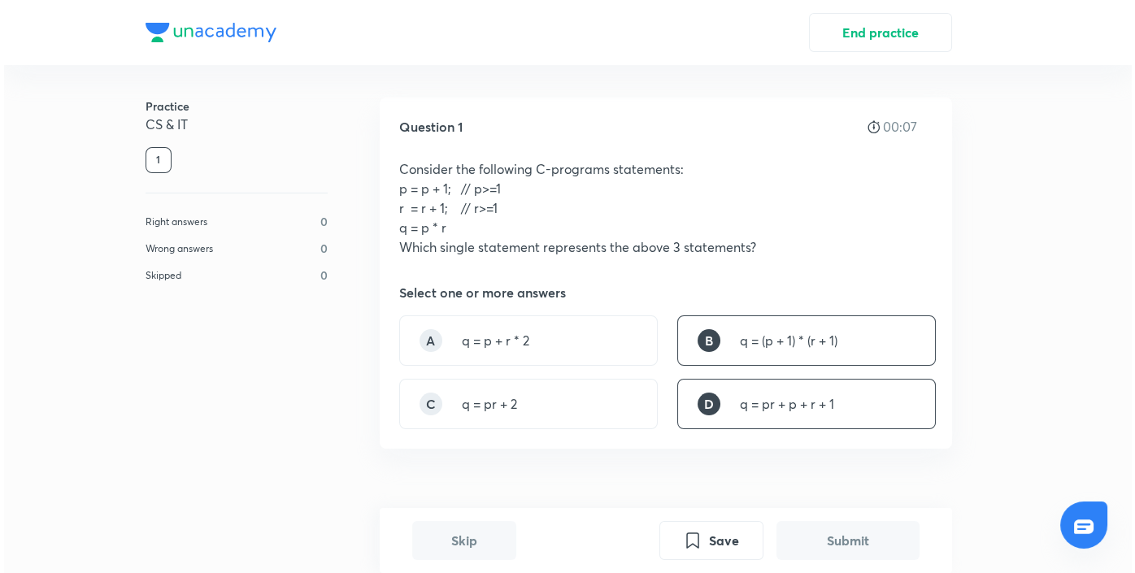
scroll to position [480, 0]
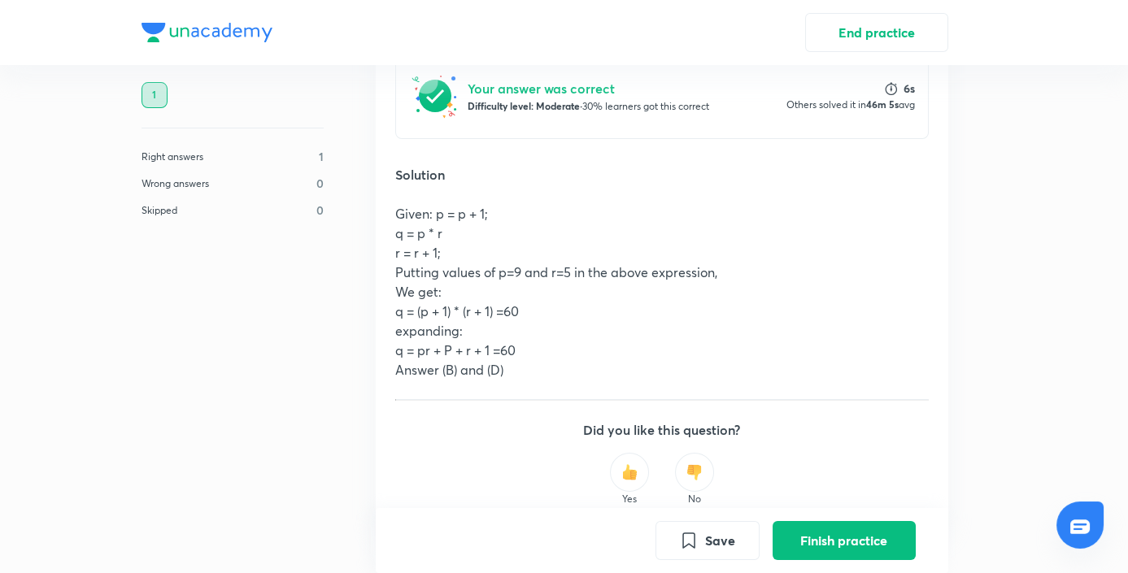
click at [837, 533] on button "Finish practice" at bounding box center [843, 540] width 143 height 39
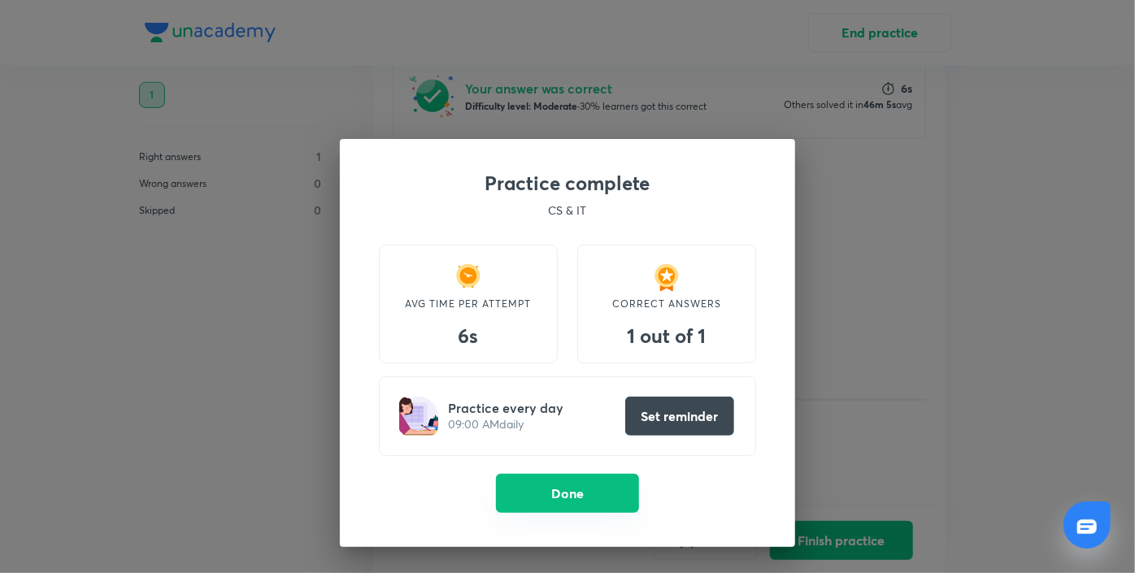
click at [593, 495] on button "Done" at bounding box center [567, 493] width 143 height 39
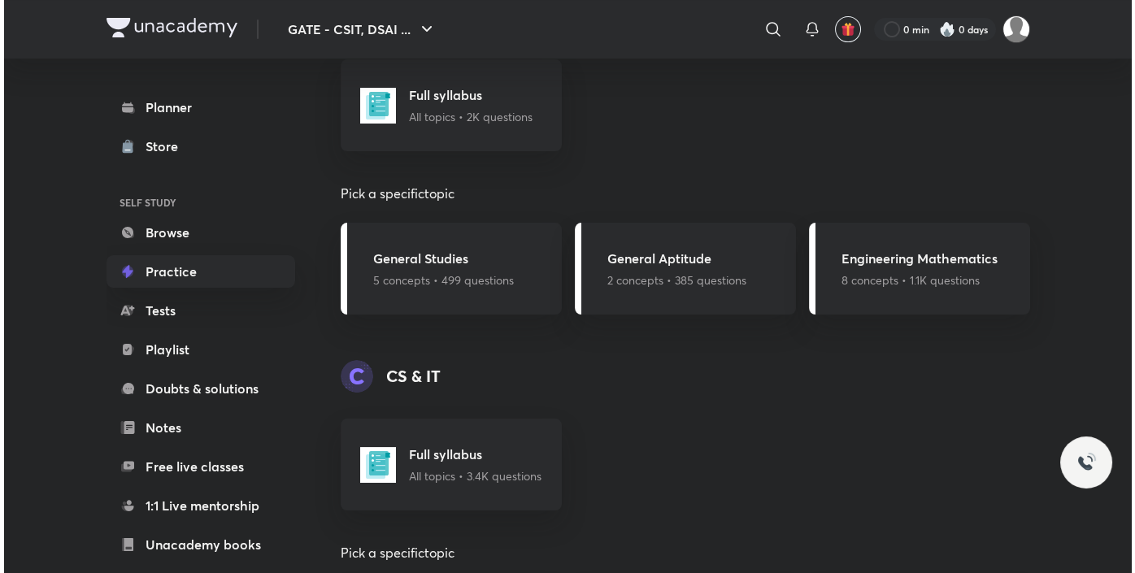
scroll to position [741, 0]
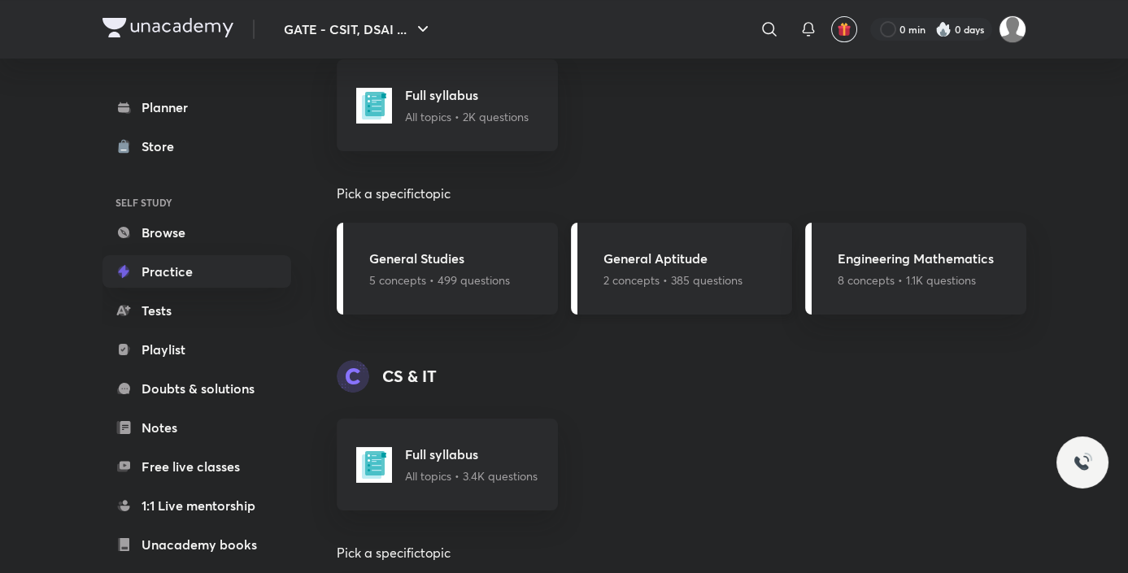
click at [672, 292] on div "General Aptitude 2 concepts • 385 questions" at bounding box center [681, 269] width 221 height 92
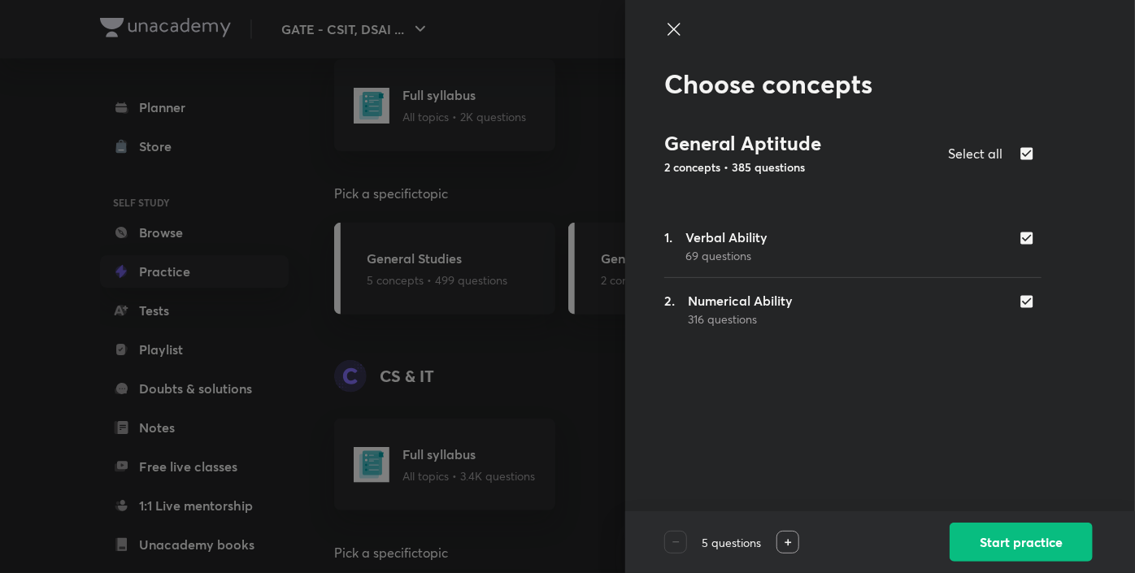
click at [1020, 241] on input "checkbox" at bounding box center [1030, 238] width 23 height 16
checkbox input "false"
click at [1022, 542] on button "Start practice" at bounding box center [1021, 540] width 143 height 39
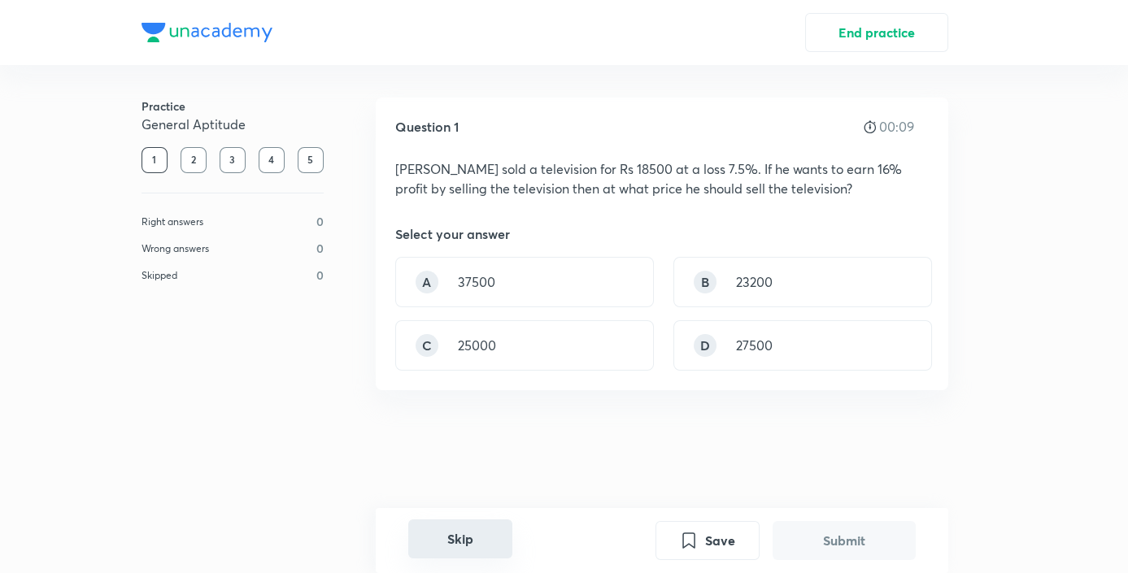
click at [477, 540] on button "Skip" at bounding box center [460, 538] width 104 height 39
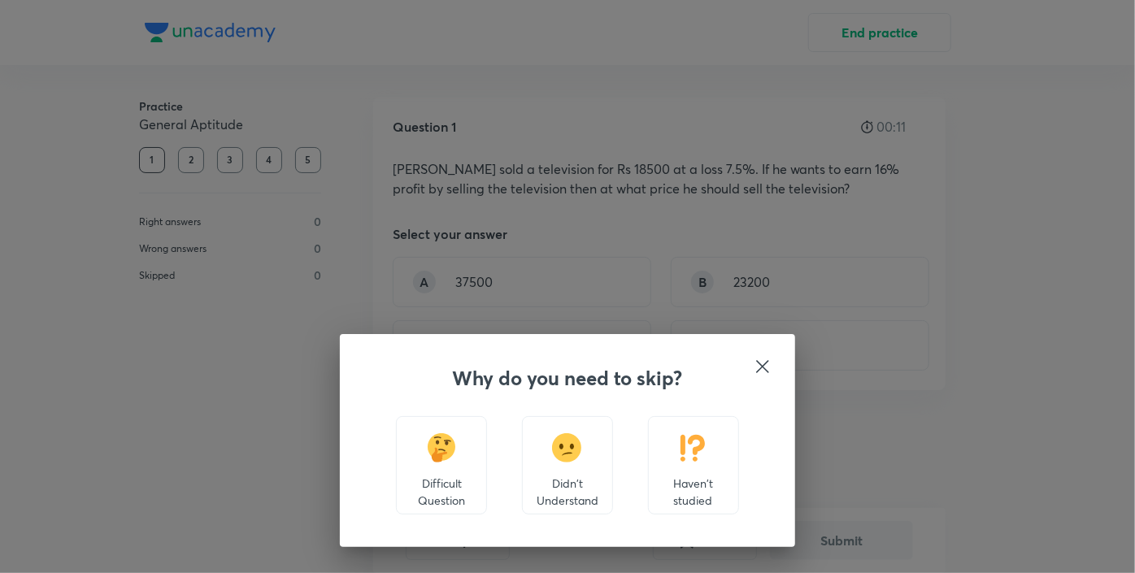
click at [676, 470] on div "Haven't studied" at bounding box center [693, 465] width 91 height 98
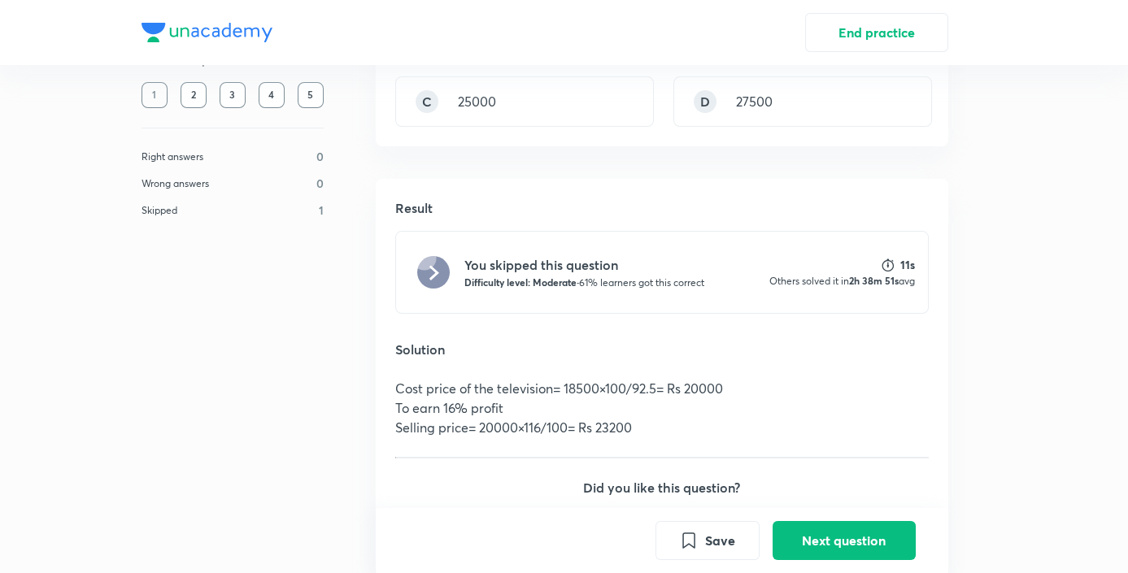
scroll to position [245, 0]
click at [845, 540] on button "Next question" at bounding box center [843, 538] width 143 height 39
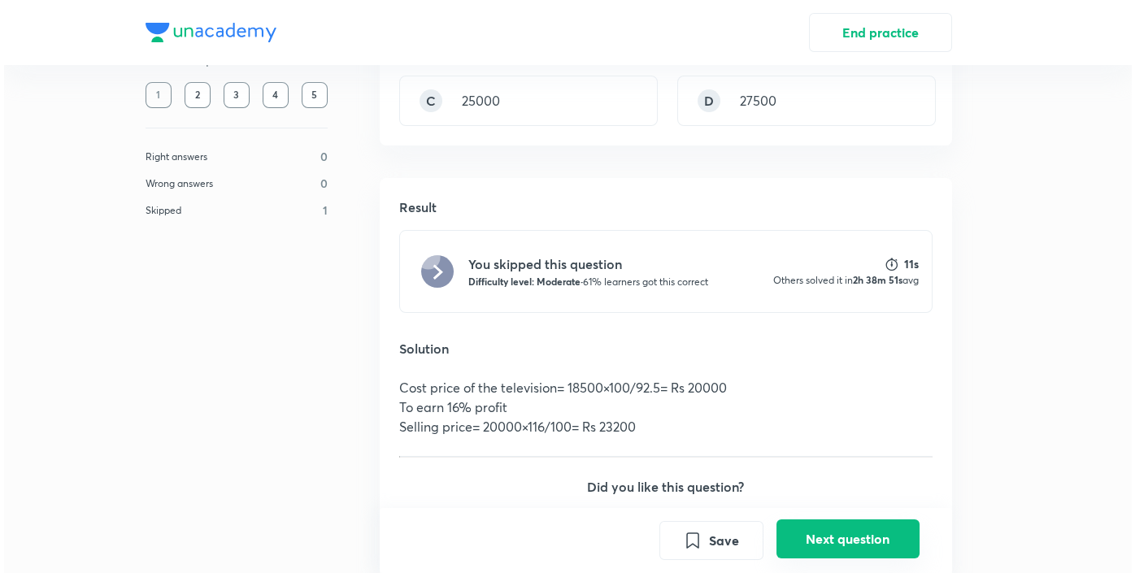
scroll to position [0, 0]
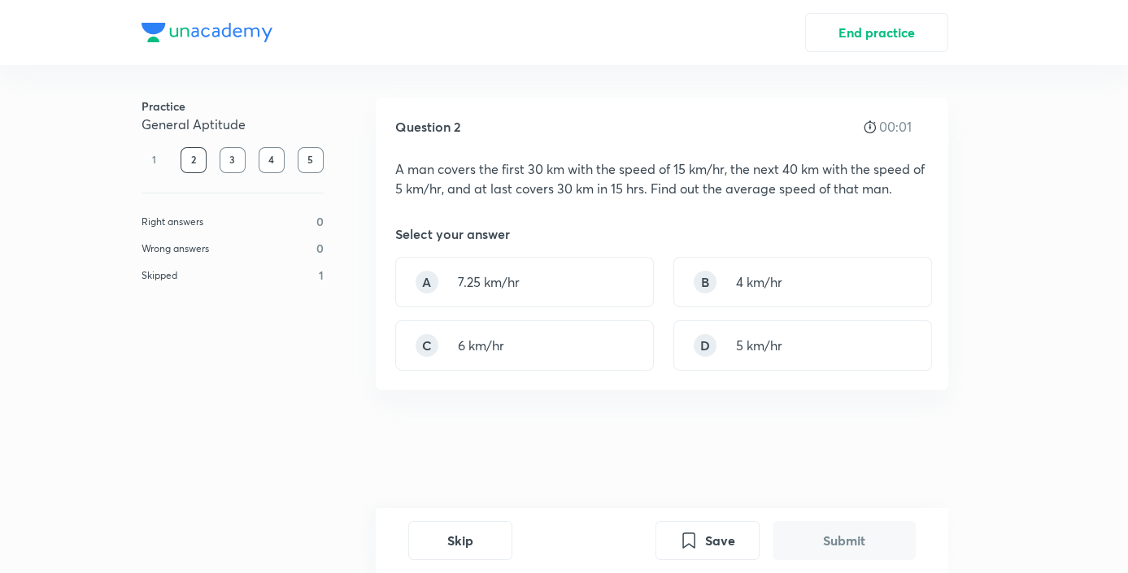
click at [845, 540] on button "Submit" at bounding box center [843, 540] width 143 height 39
click at [485, 542] on button "Skip" at bounding box center [460, 538] width 104 height 39
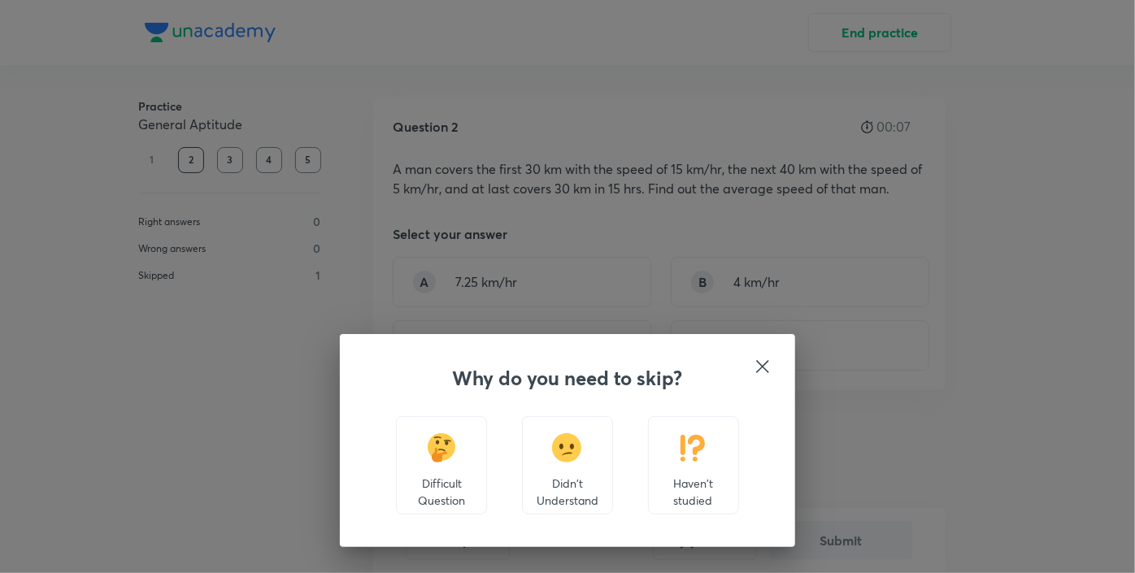
click at [713, 460] on div "Haven't studied" at bounding box center [693, 465] width 91 height 98
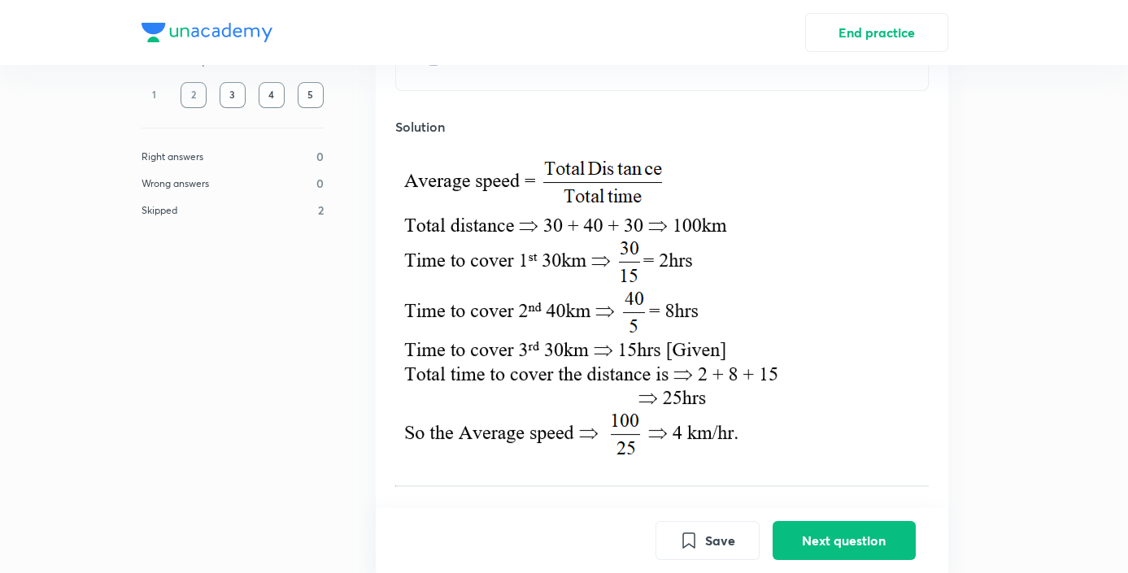
scroll to position [468, 0]
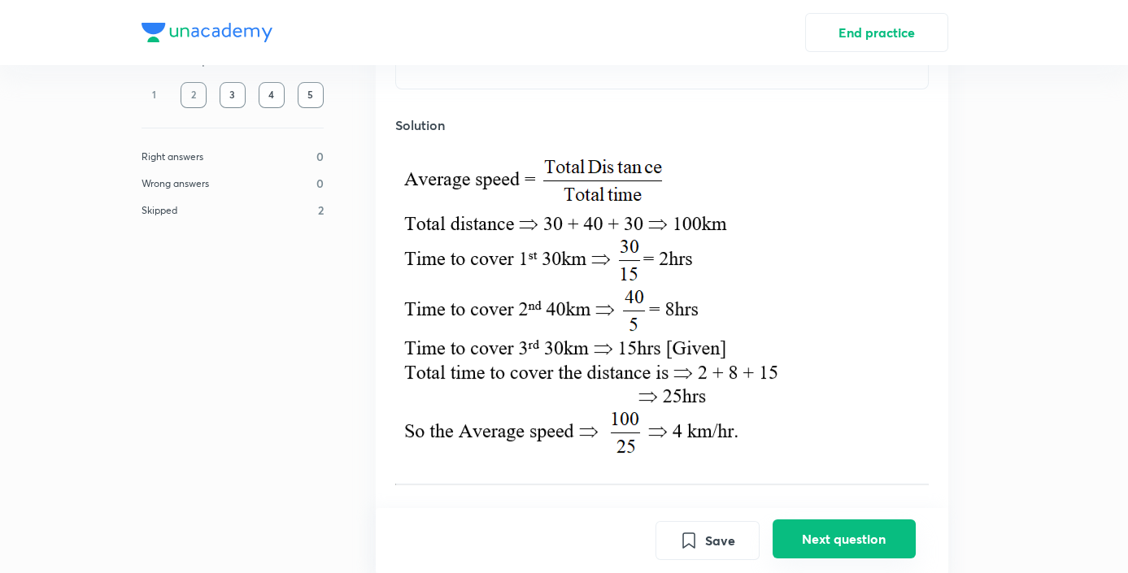
click at [838, 536] on button "Next question" at bounding box center [843, 538] width 143 height 39
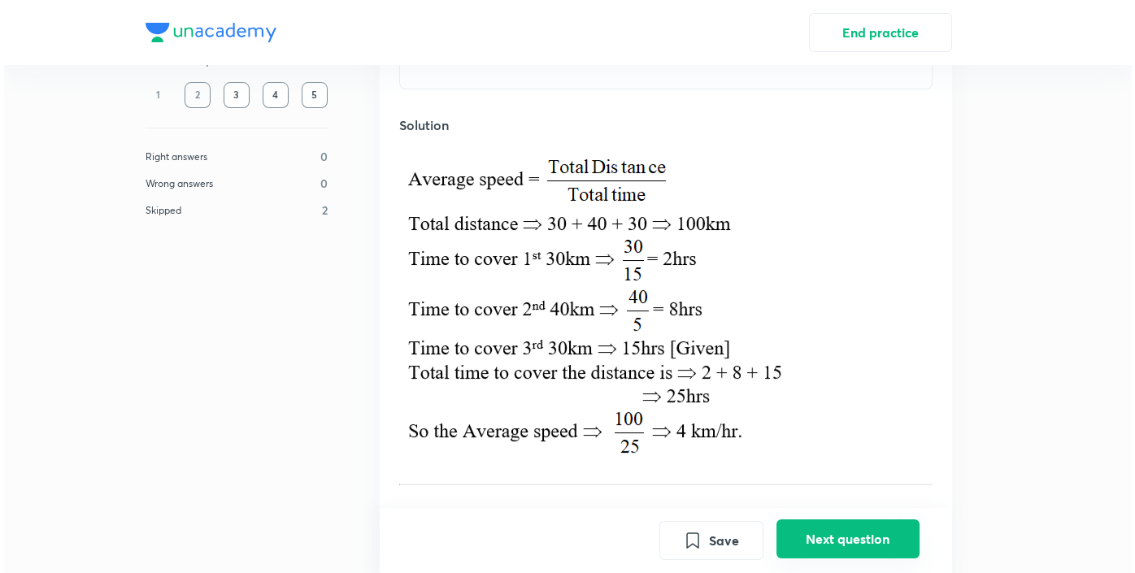
scroll to position [0, 0]
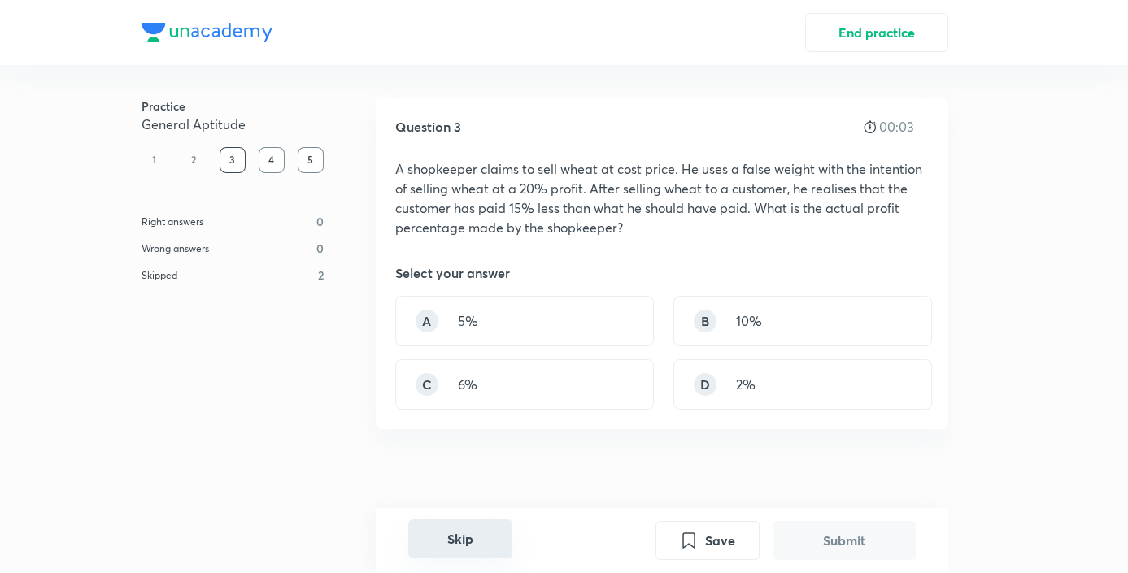
click at [455, 546] on button "Skip" at bounding box center [460, 538] width 104 height 39
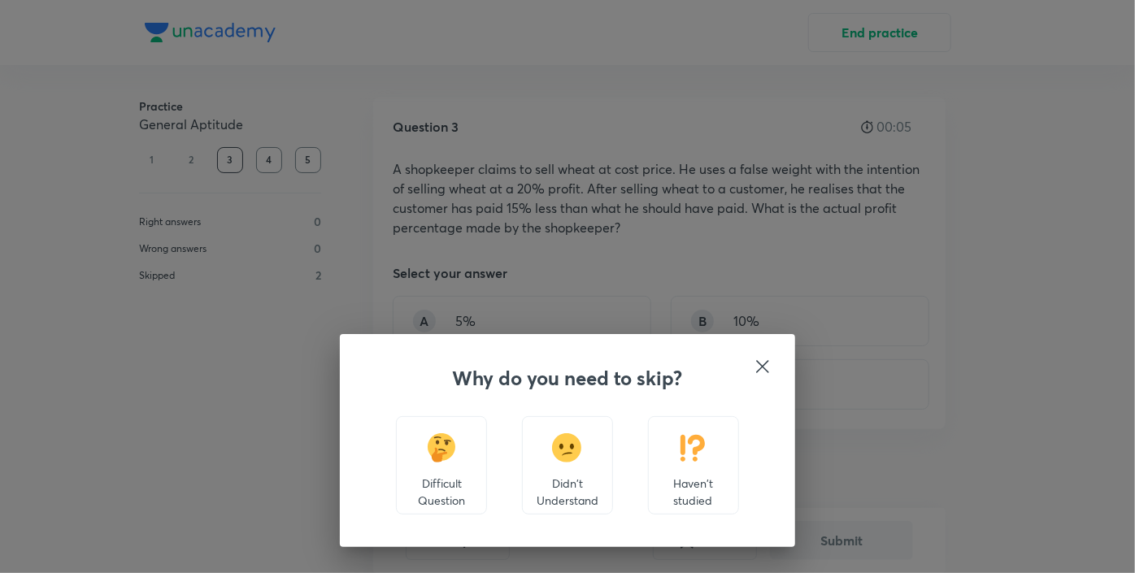
click at [698, 459] on img at bounding box center [693, 447] width 30 height 29
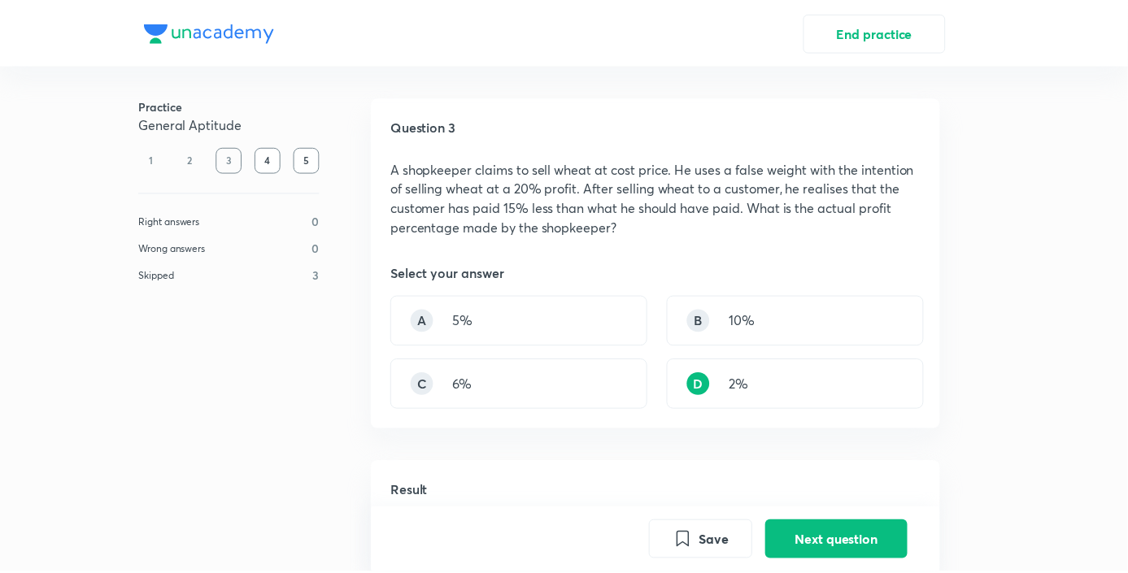
scroll to position [461, 0]
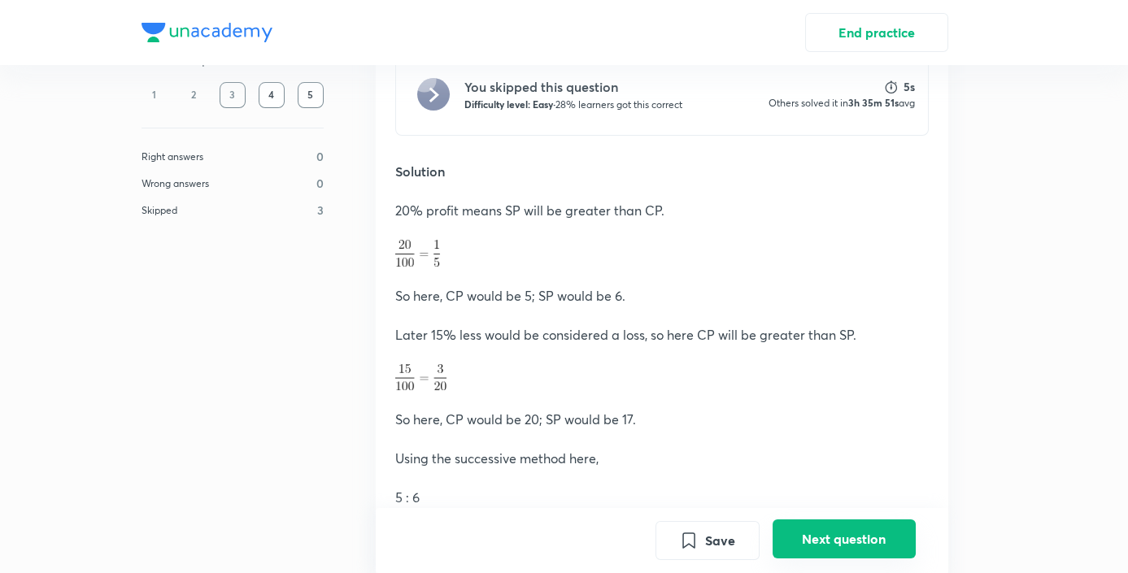
click at [843, 543] on button "Next question" at bounding box center [843, 538] width 143 height 39
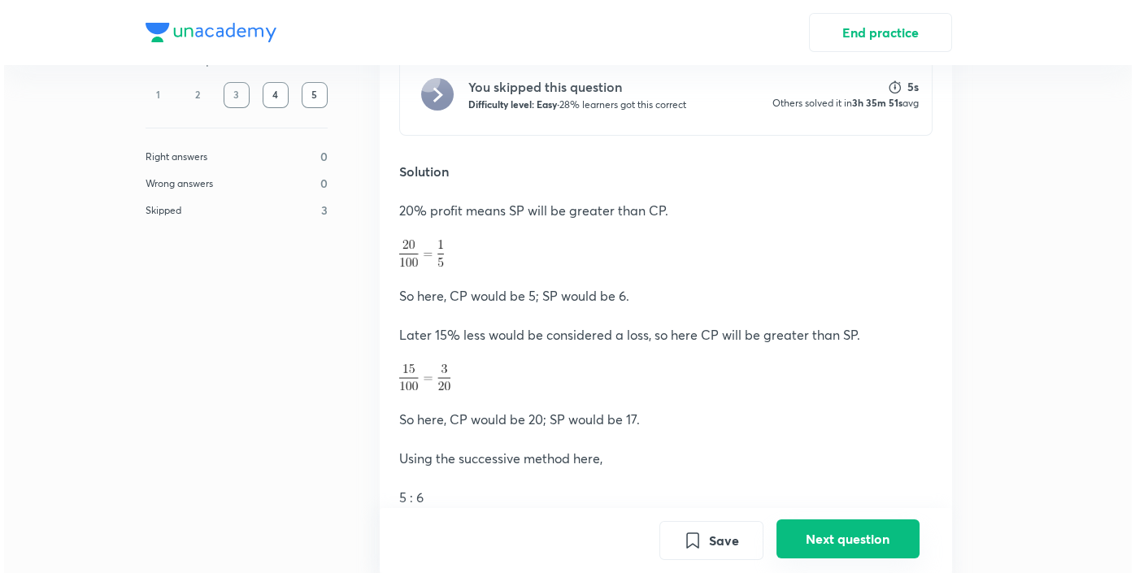
scroll to position [0, 0]
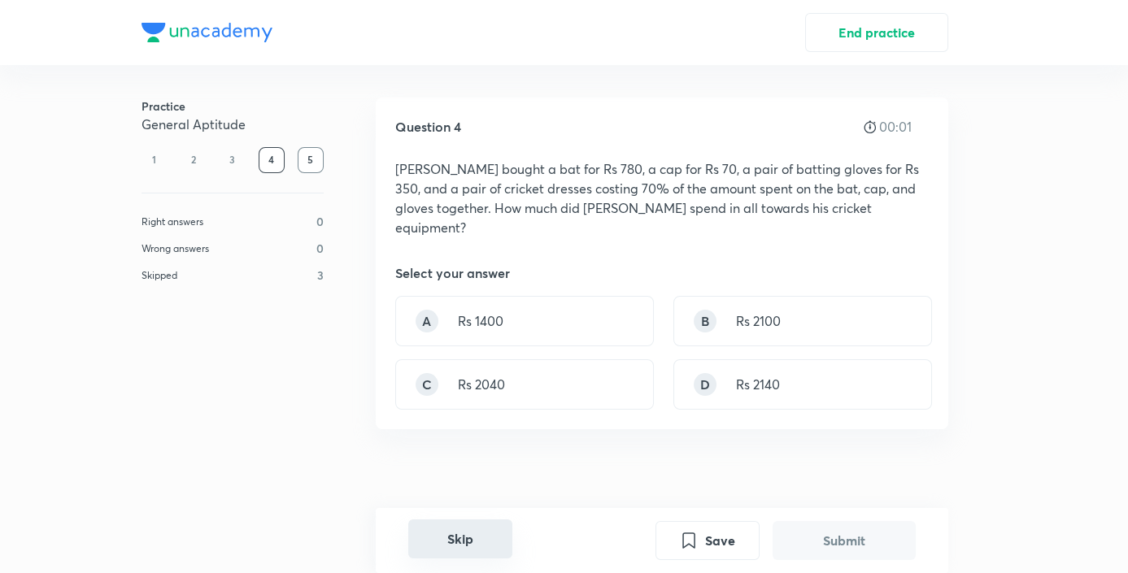
click at [481, 528] on button "Skip" at bounding box center [460, 538] width 104 height 39
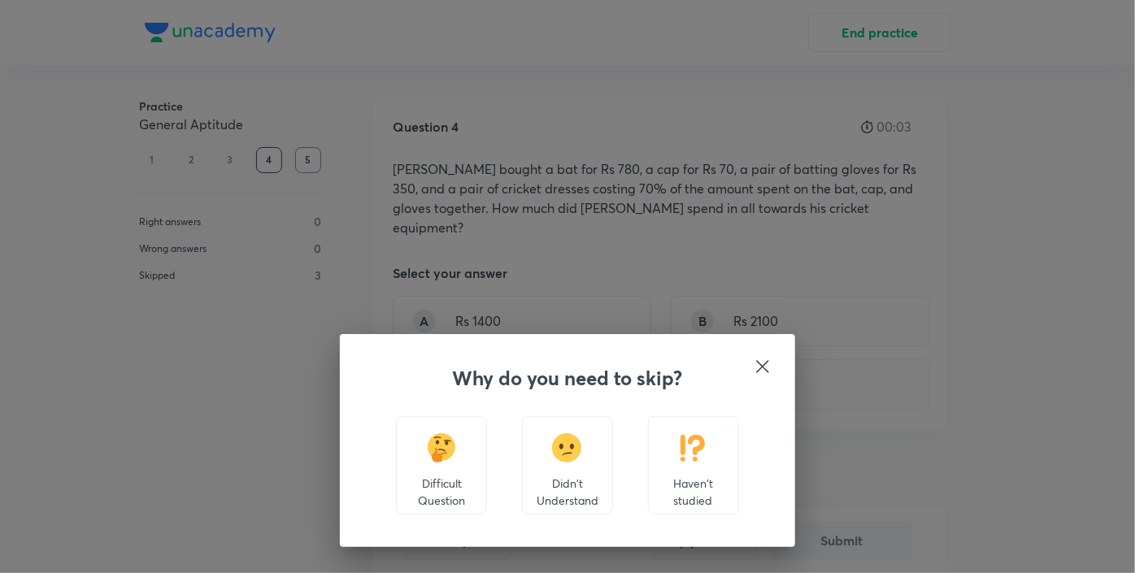
click at [700, 481] on p "Haven't studied" at bounding box center [693, 492] width 63 height 34
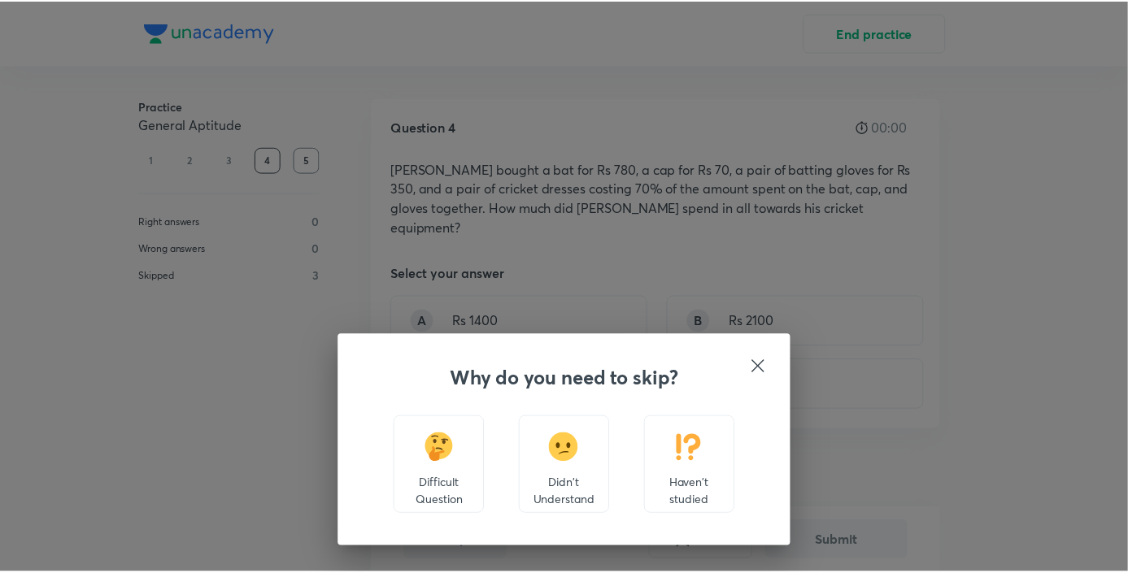
scroll to position [441, 0]
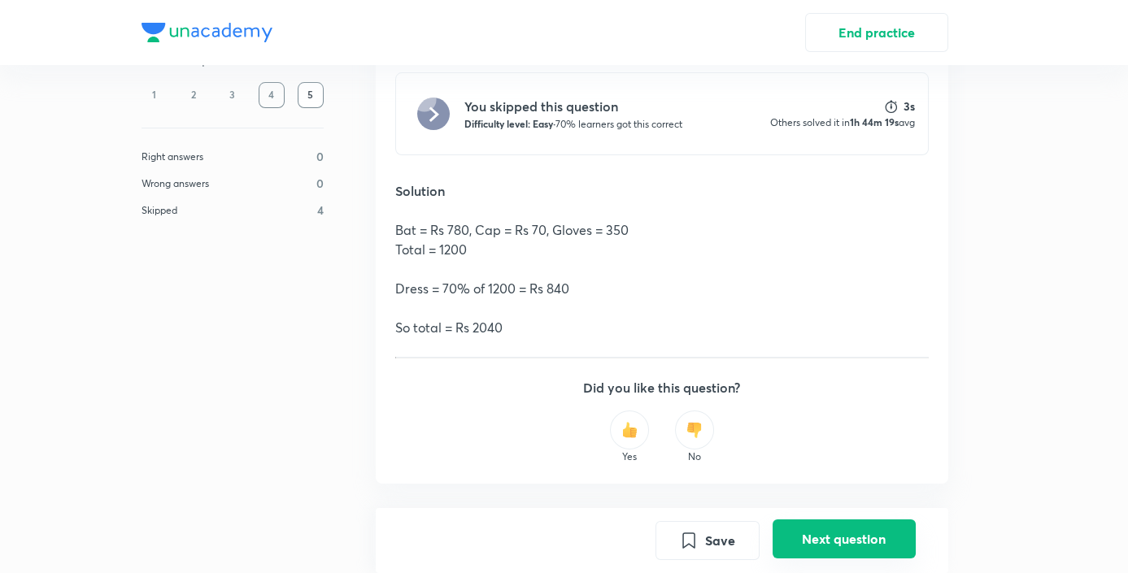
click at [813, 533] on button "Next question" at bounding box center [843, 538] width 143 height 39
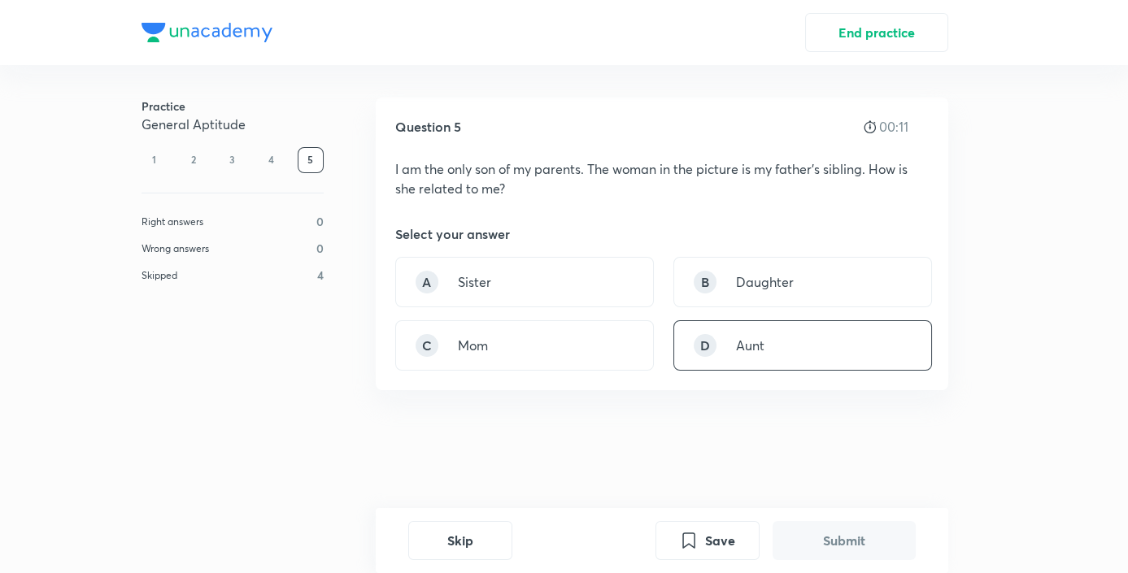
click at [772, 337] on div "D Aunt" at bounding box center [802, 345] width 259 height 50
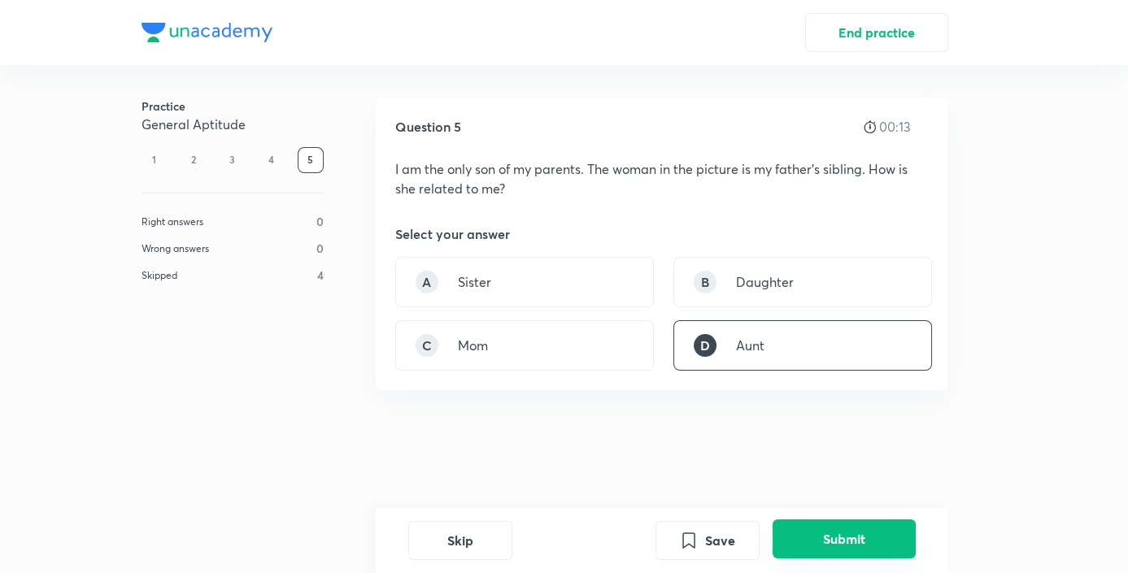
click at [812, 532] on button "Submit" at bounding box center [843, 538] width 143 height 39
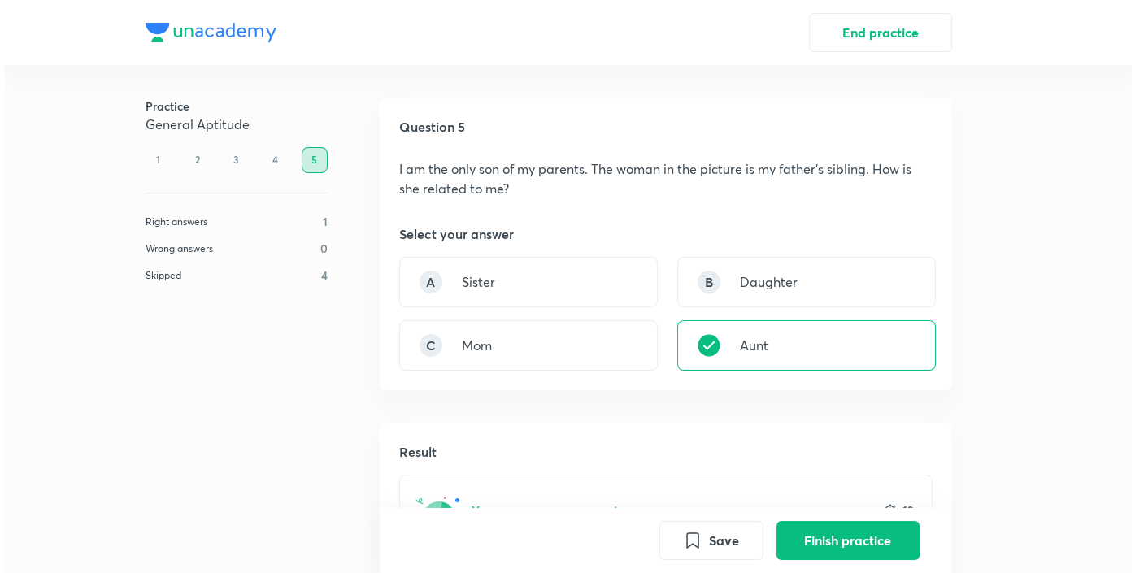
scroll to position [366, 0]
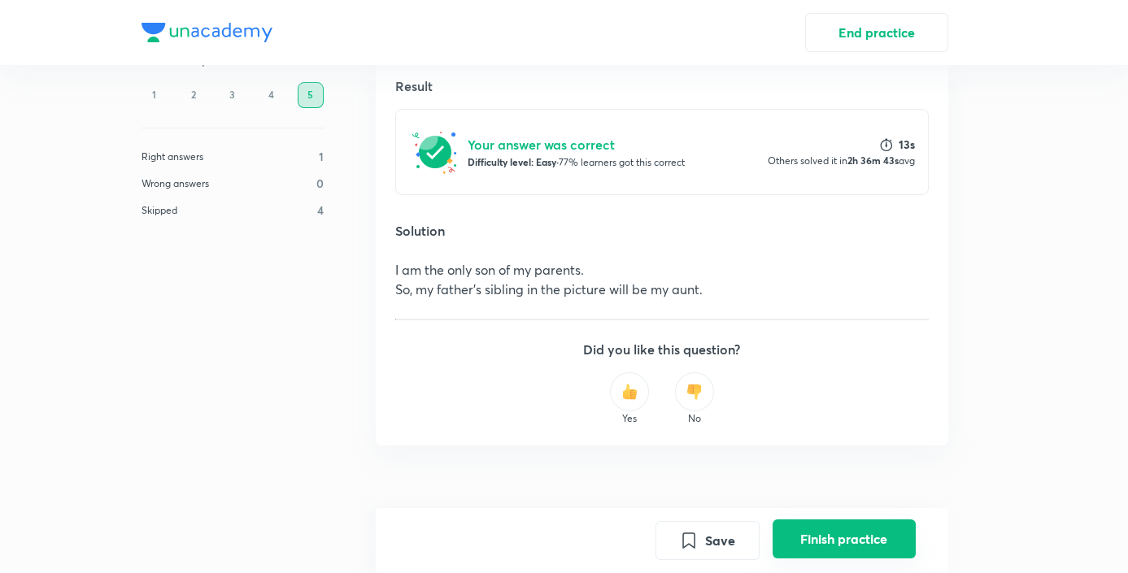
click at [818, 537] on button "Finish practice" at bounding box center [843, 538] width 143 height 39
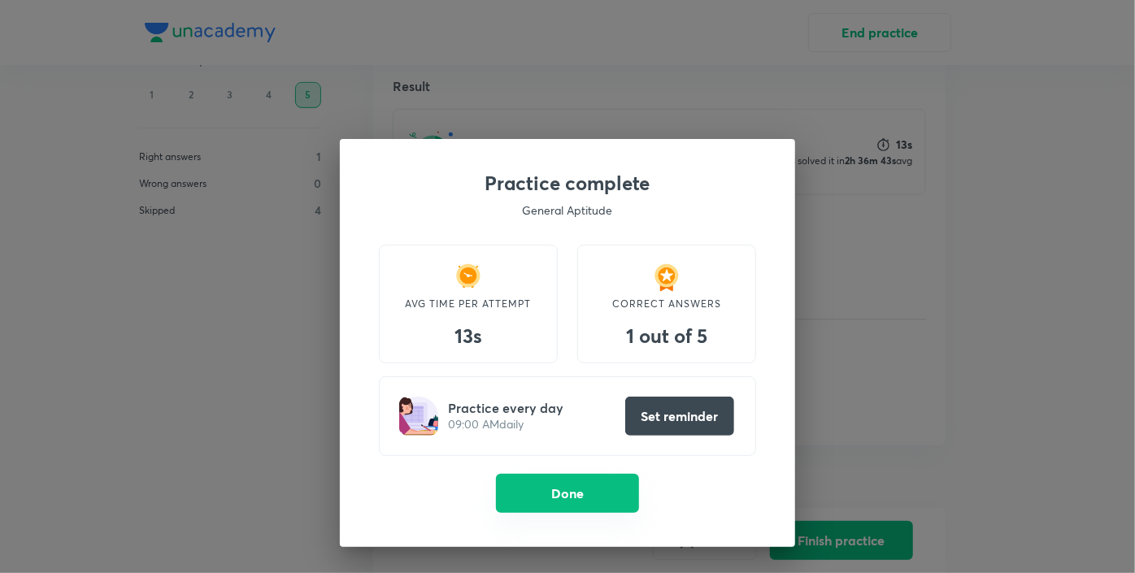
click at [548, 493] on button "Done" at bounding box center [567, 493] width 143 height 39
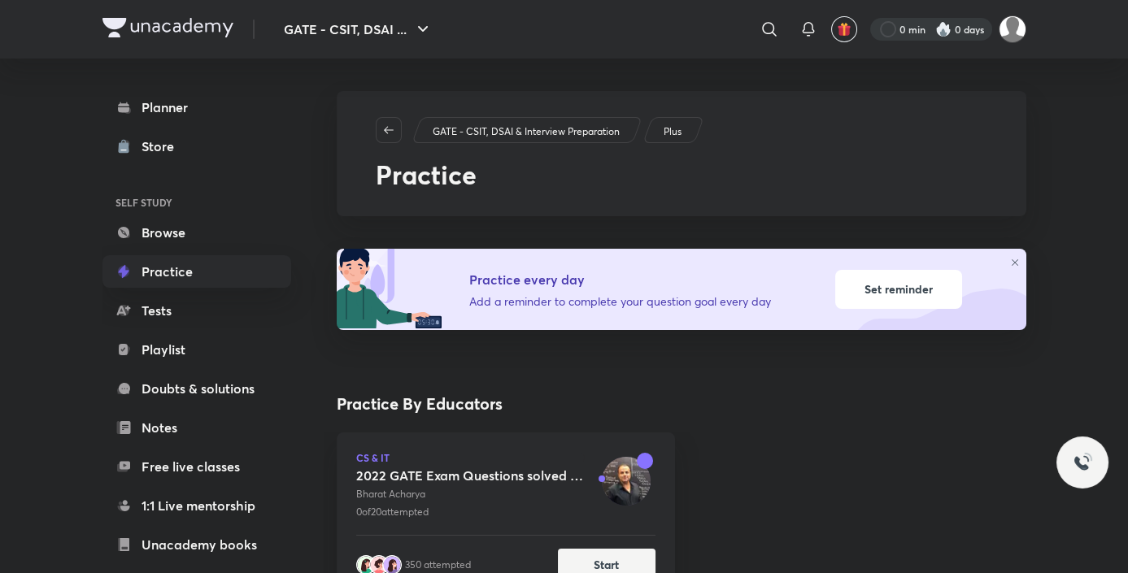
click at [925, 31] on div at bounding box center [931, 29] width 122 height 23
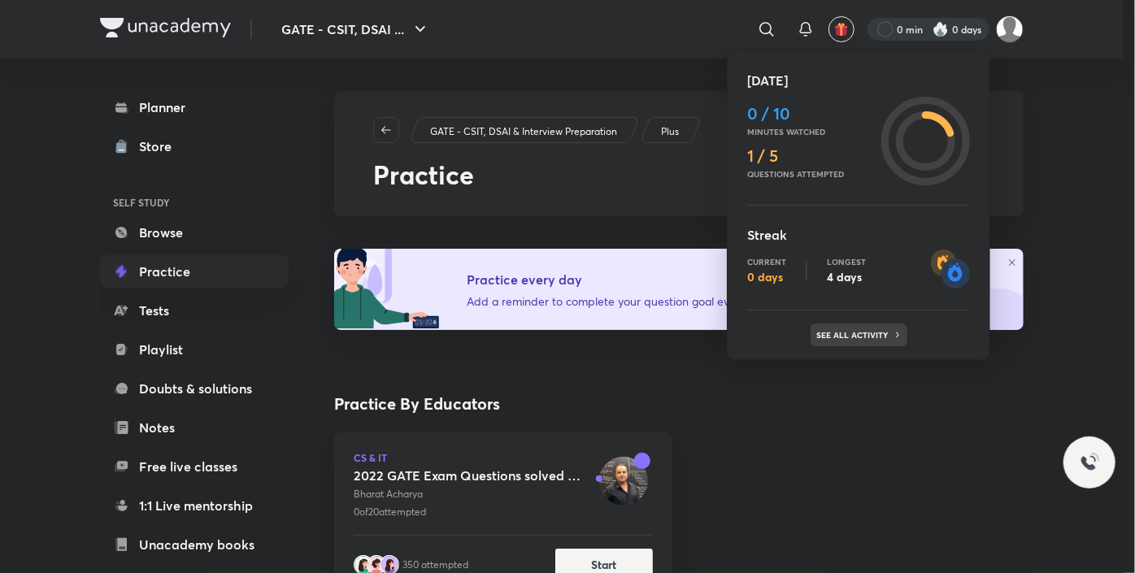
click at [871, 337] on p "See all activity" at bounding box center [855, 335] width 76 height 10
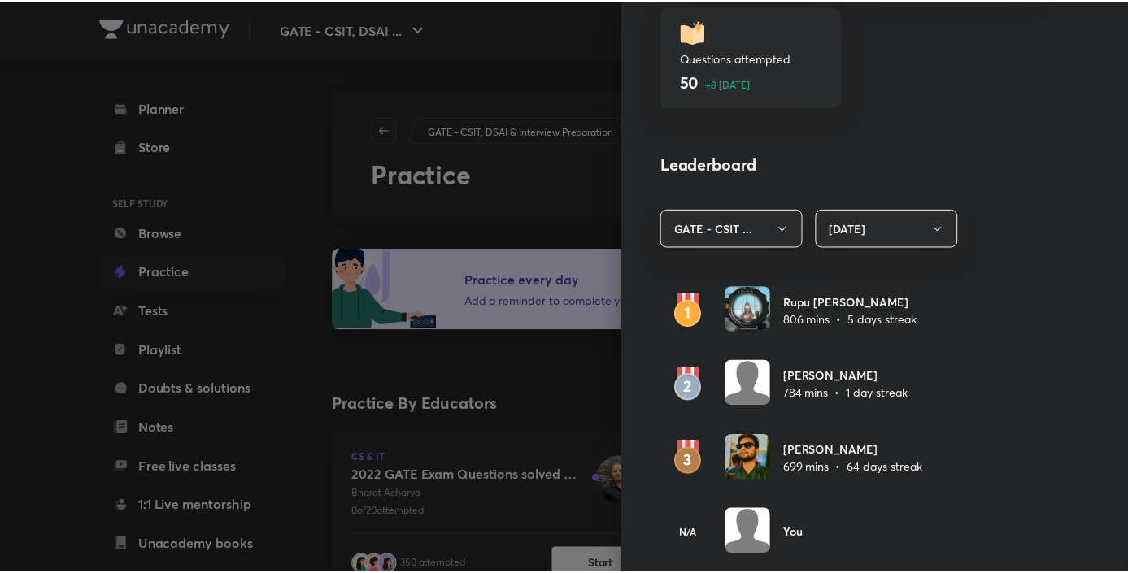
scroll to position [785, 0]
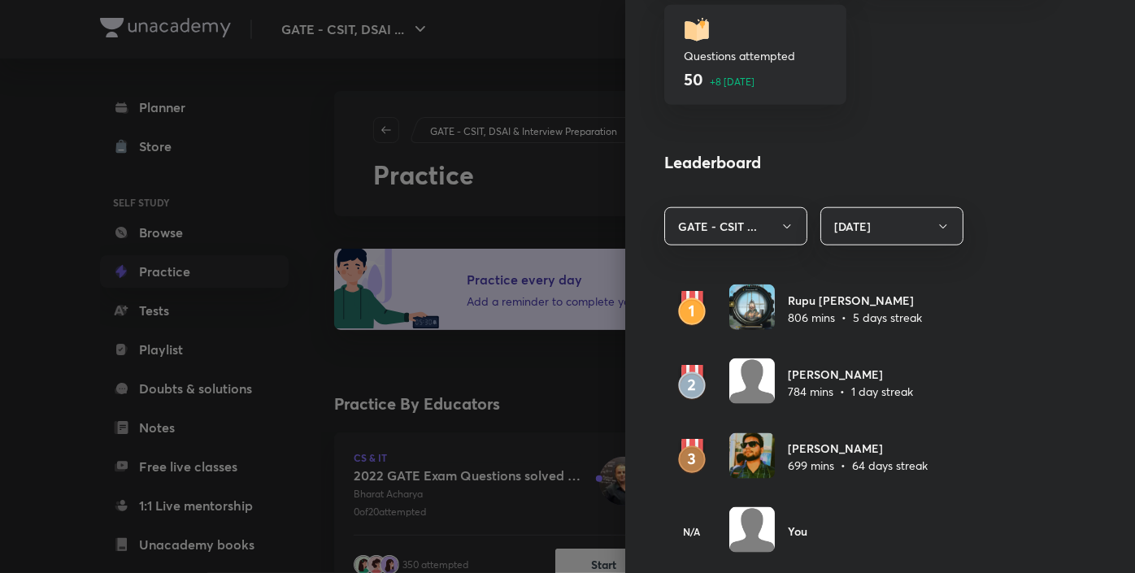
click at [293, 148] on div at bounding box center [567, 286] width 1135 height 573
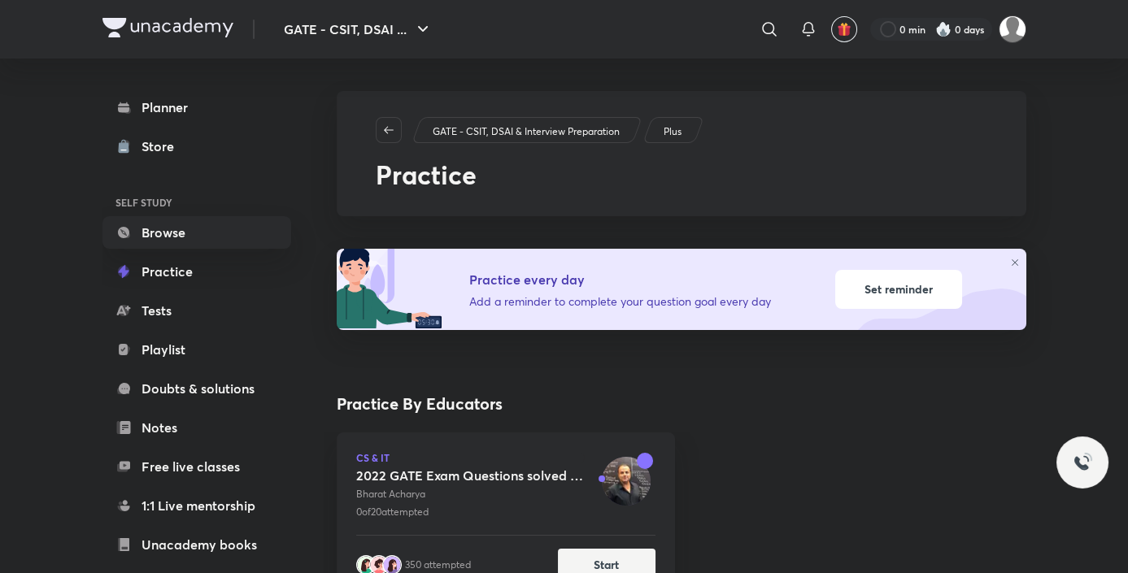
click at [943, 33] on img at bounding box center [943, 29] width 16 height 16
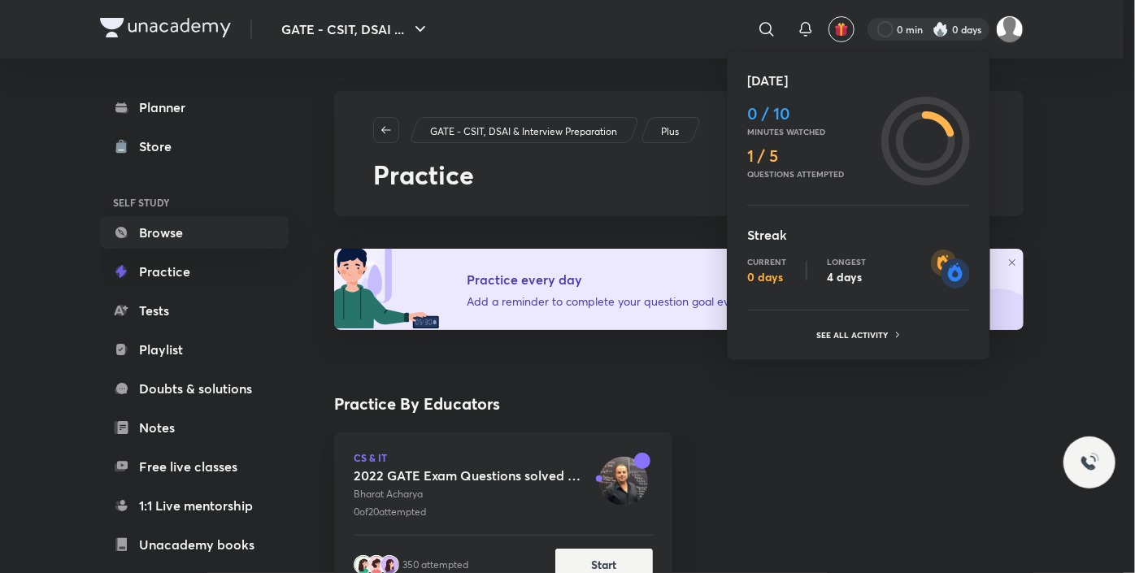
click at [826, 406] on div at bounding box center [567, 286] width 1135 height 573
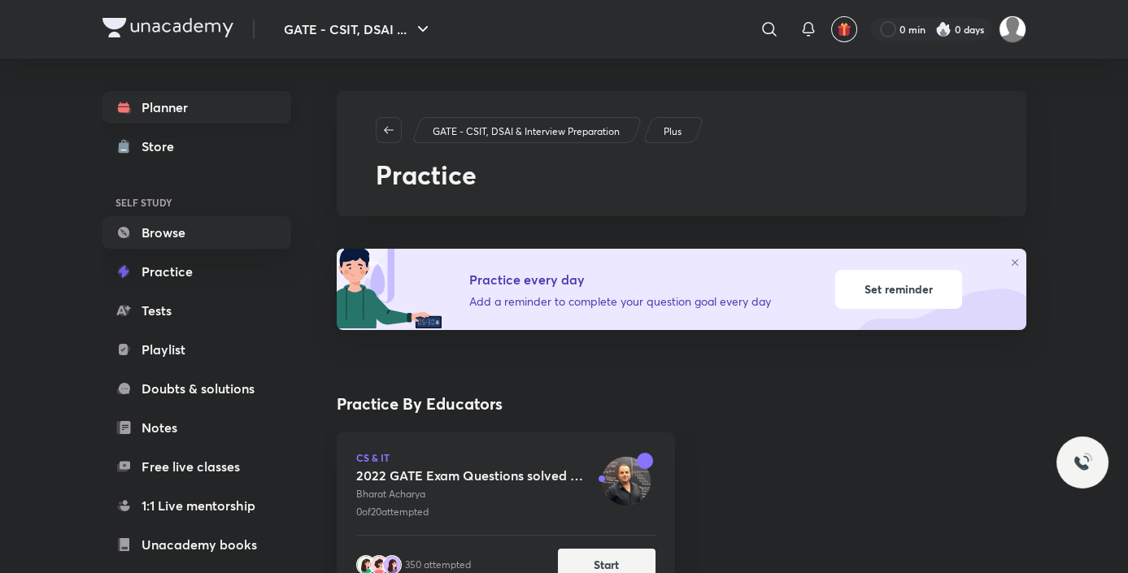
click at [213, 117] on link "Planner" at bounding box center [196, 107] width 189 height 33
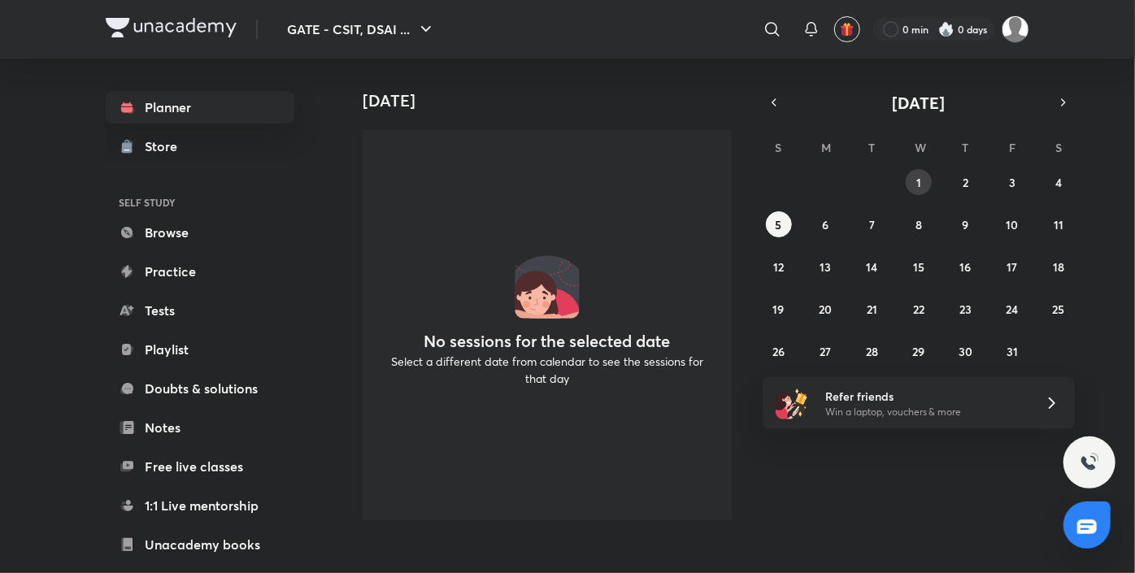
click at [928, 183] on button "1" at bounding box center [919, 182] width 26 height 26
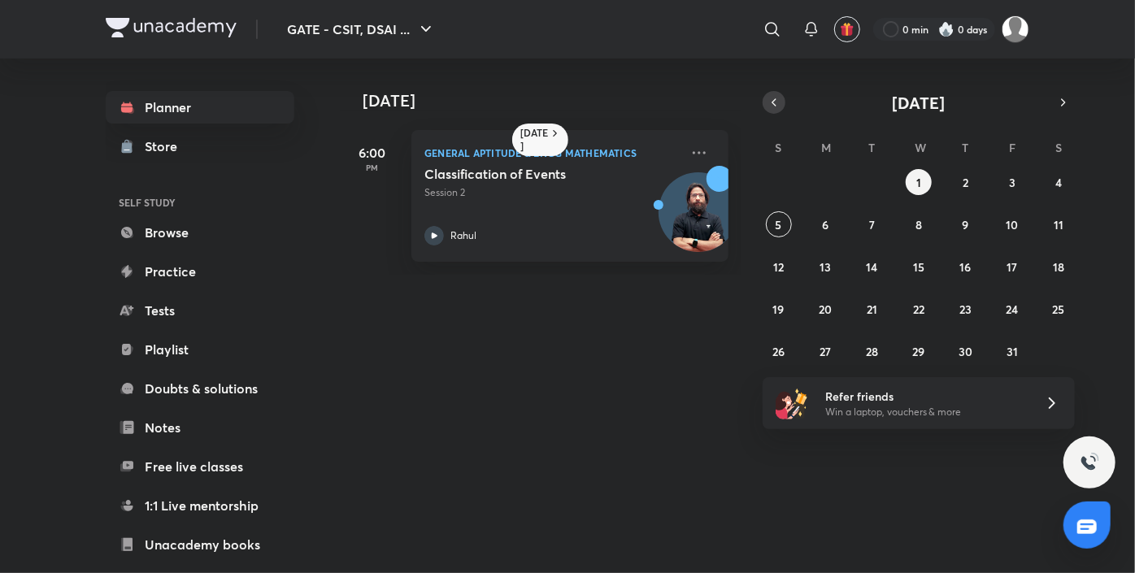
click at [767, 107] on button "button" at bounding box center [774, 102] width 23 height 23
click at [879, 345] on button "30" at bounding box center [872, 351] width 26 height 26
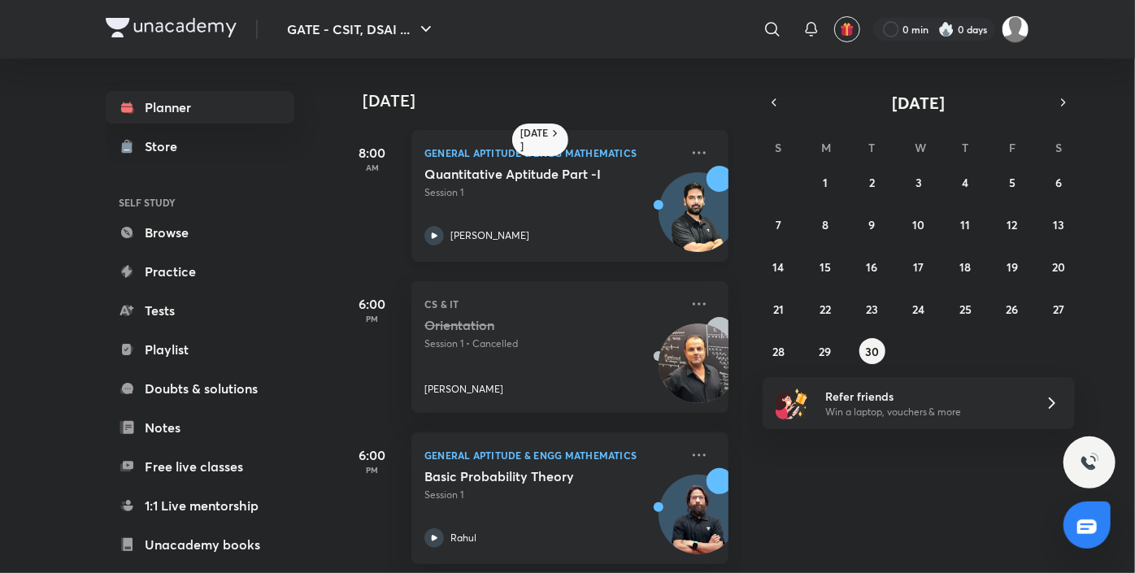
click at [566, 201] on div "Quantitative Aptitude Part -I Session 1 [PERSON_NAME]" at bounding box center [551, 206] width 255 height 80
